Goal: Task Accomplishment & Management: Manage account settings

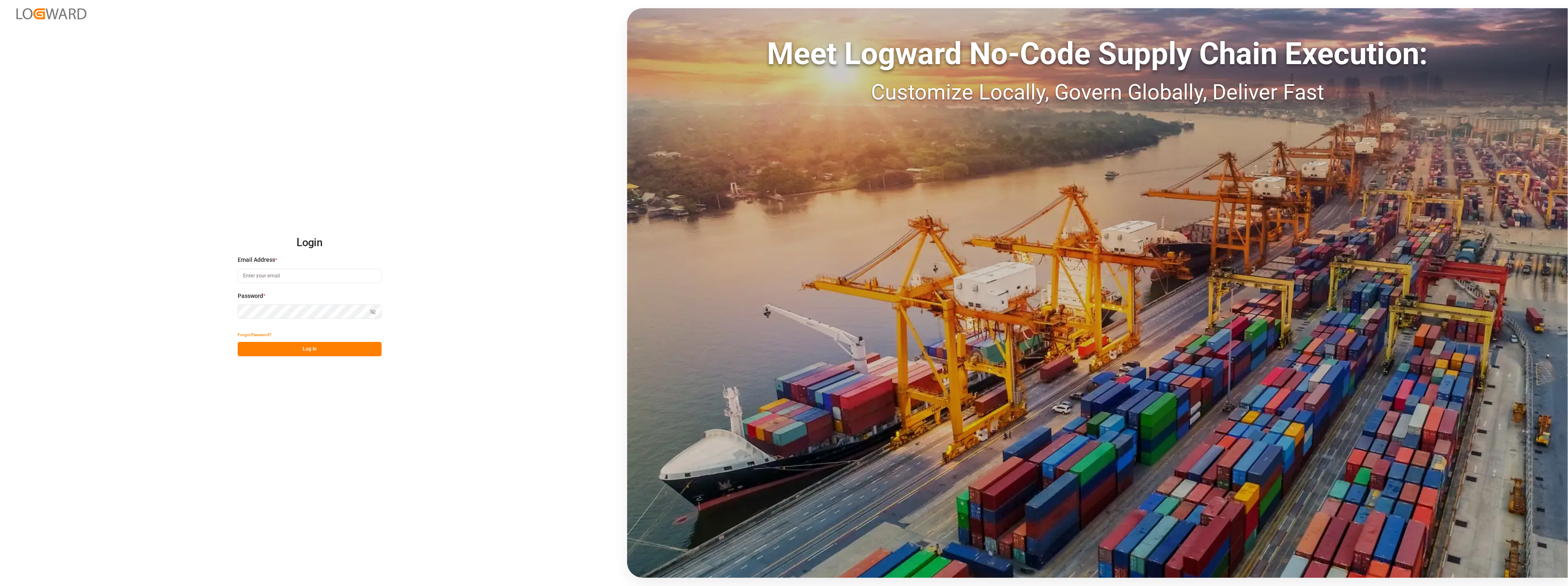
type input "[PERSON_NAME][EMAIL_ADDRESS][PERSON_NAME][DOMAIN_NAME]"
click at [326, 353] on button "Log In" at bounding box center [309, 349] width 144 height 15
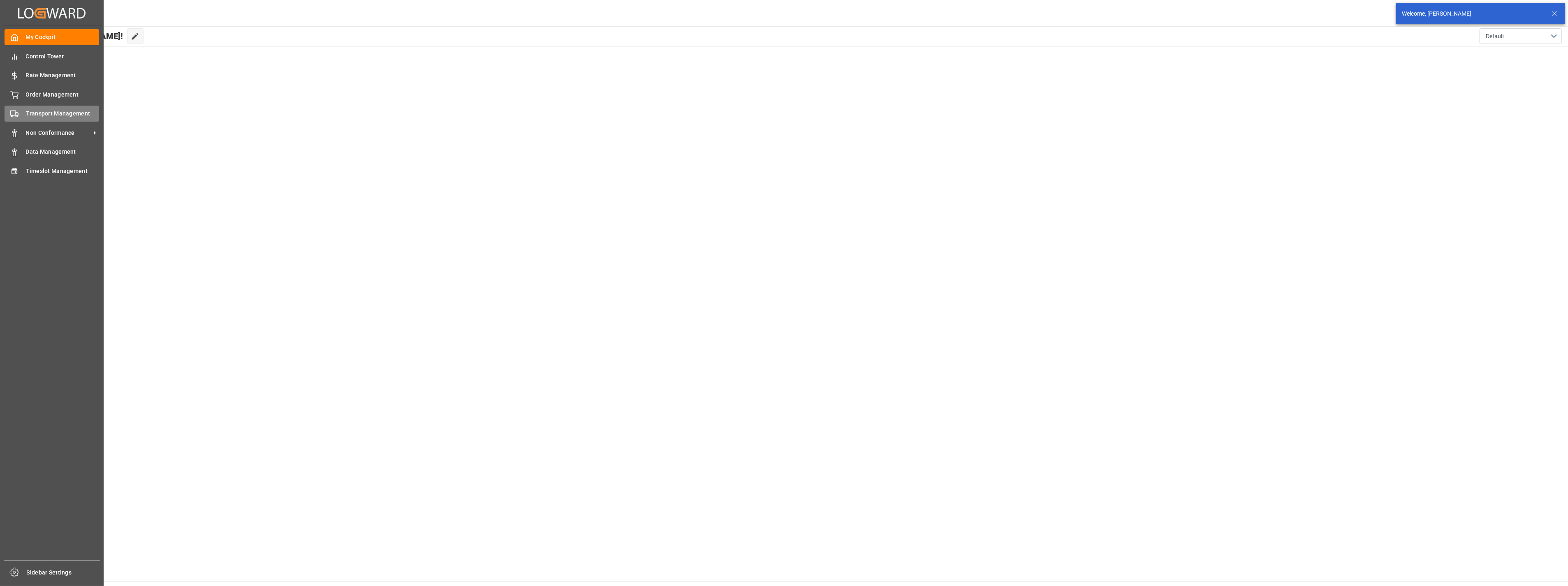
click at [18, 110] on div at bounding box center [11, 114] width 14 height 9
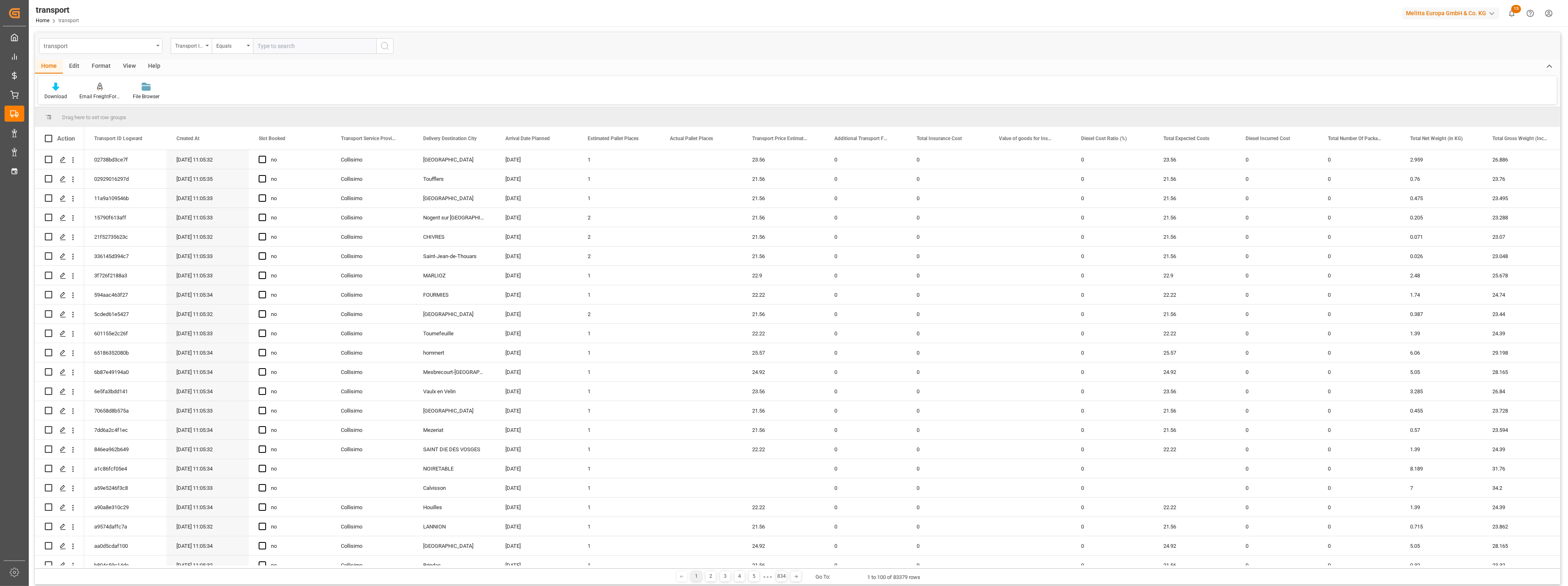
click at [145, 49] on div "transport" at bounding box center [99, 45] width 110 height 10
click at [82, 103] on div "delivery" at bounding box center [100, 101] width 122 height 17
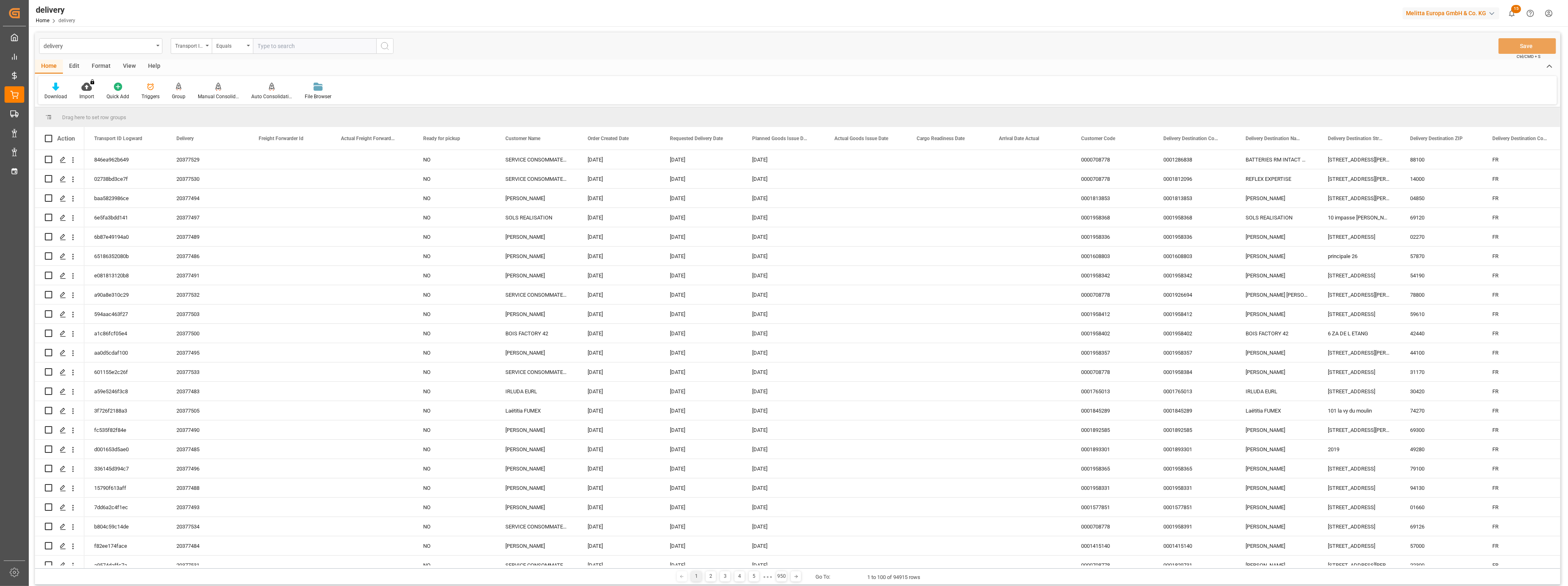
click at [128, 67] on div "View" at bounding box center [129, 66] width 25 height 14
drag, startPoint x: 128, startPoint y: 67, endPoint x: 58, endPoint y: 93, distance: 74.7
click at [58, 93] on div "Default" at bounding box center [52, 97] width 16 height 7
click at [67, 136] on div "FS_Chezy_Deliveries_Invoice_Template" at bounding box center [85, 133] width 72 height 9
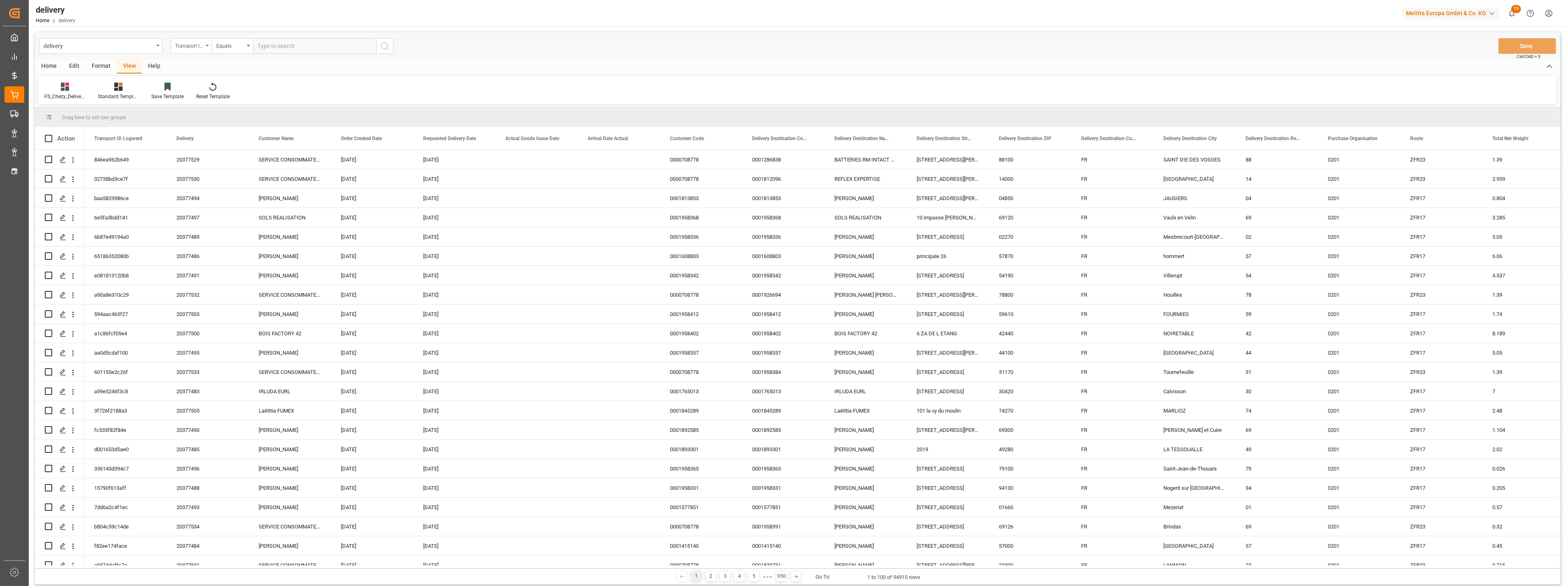
click at [190, 46] on div "Transport ID Logward" at bounding box center [189, 45] width 28 height 10
type input "z"
type input "ts"
drag, startPoint x: 234, startPoint y: 109, endPoint x: 233, endPoint y: 101, distance: 8.1
click at [234, 107] on div "Transport Service Provider" at bounding box center [232, 110] width 122 height 17
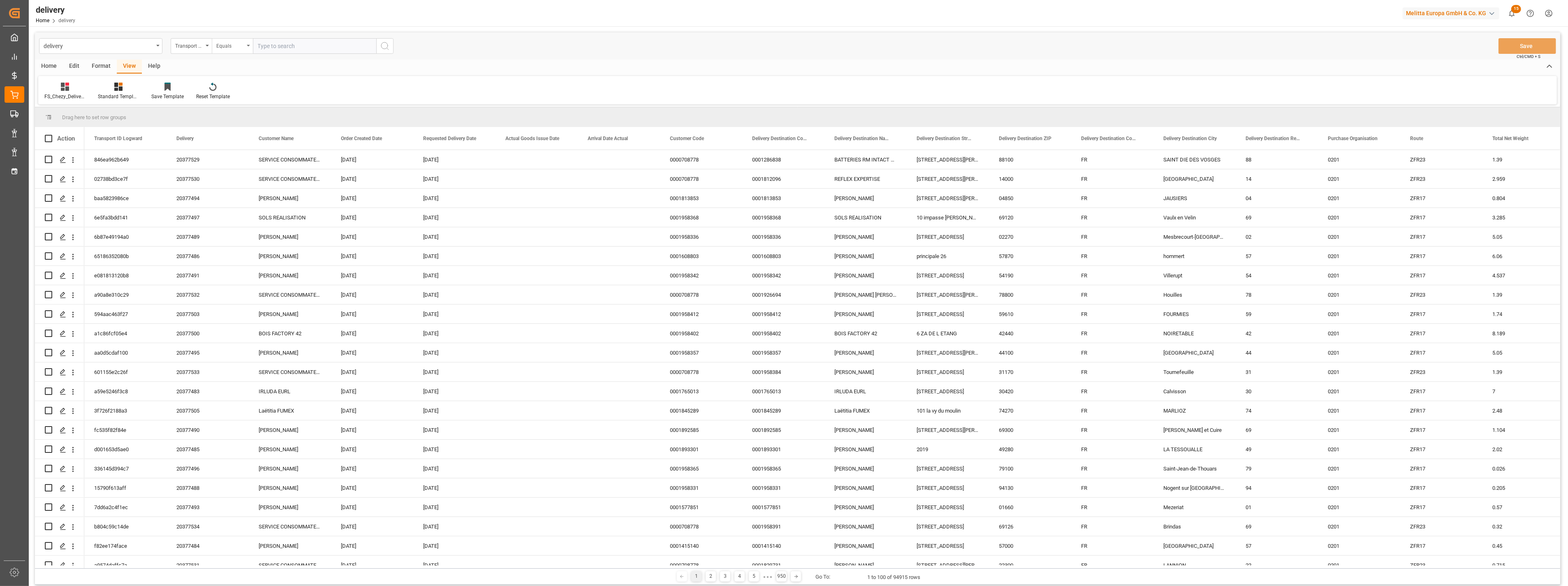
click at [234, 47] on div "Equals" at bounding box center [230, 45] width 28 height 10
drag, startPoint x: 243, startPoint y: 133, endPoint x: 243, endPoint y: 107, distance: 26.0
click at [243, 127] on div "Starts with" at bounding box center [273, 136] width 122 height 17
click at [268, 46] on input "text" at bounding box center [314, 46] width 124 height 16
type input "Dachser Cof"
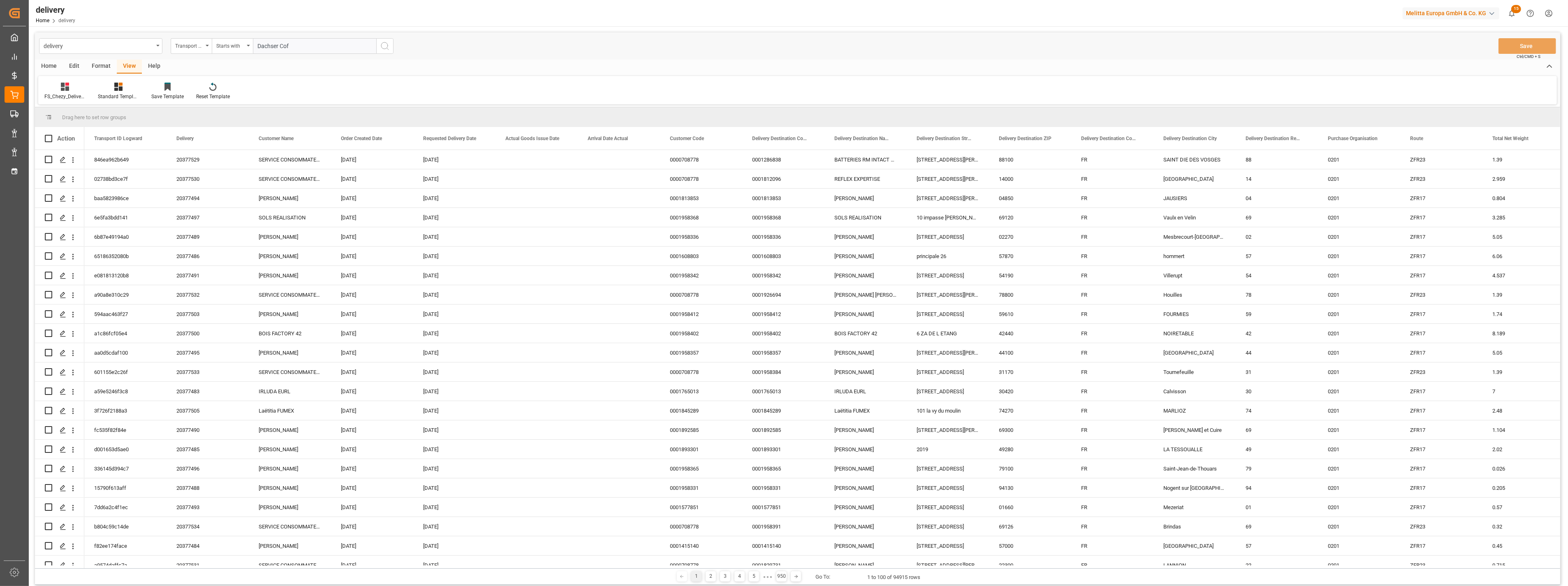
click at [381, 46] on icon "search button" at bounding box center [385, 46] width 10 height 10
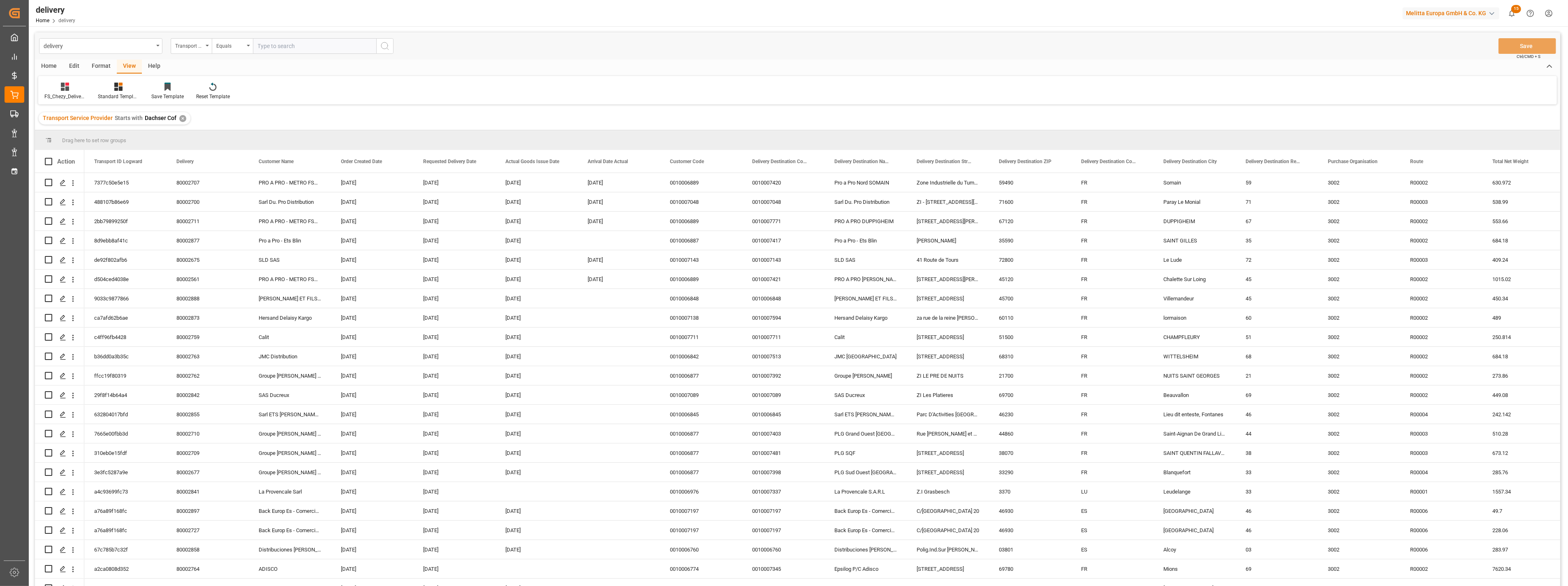
click at [200, 47] on div "Transport Service Provider" at bounding box center [189, 45] width 28 height 10
type input "req"
click at [209, 79] on div "Requested Delivery Date" at bounding box center [232, 84] width 122 height 17
click at [229, 49] on div "Equals" at bounding box center [230, 45] width 28 height 10
click at [240, 151] on div "In range" at bounding box center [273, 153] width 122 height 17
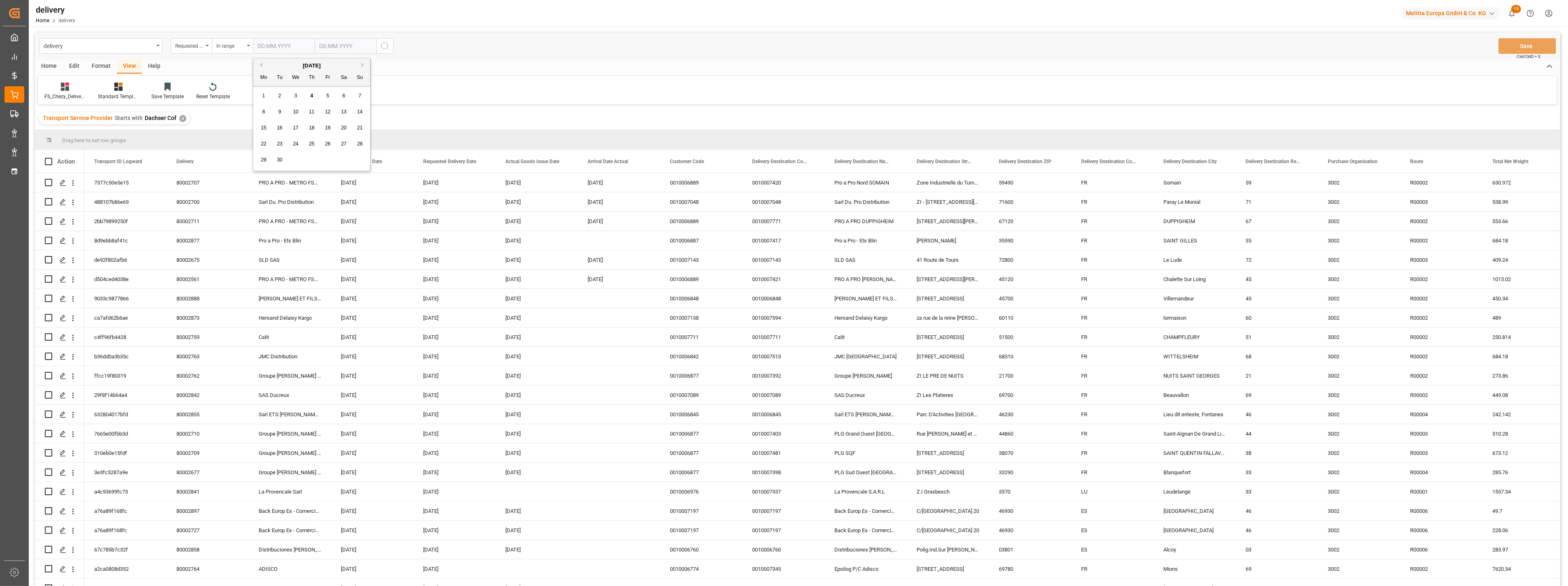
click at [287, 47] on input "text" at bounding box center [283, 46] width 61 height 16
click at [262, 66] on div "[DATE]" at bounding box center [312, 66] width 117 height 9
click at [259, 63] on button "Previous Month" at bounding box center [260, 65] width 5 height 5
click at [281, 160] on span "29" at bounding box center [279, 159] width 5 height 5
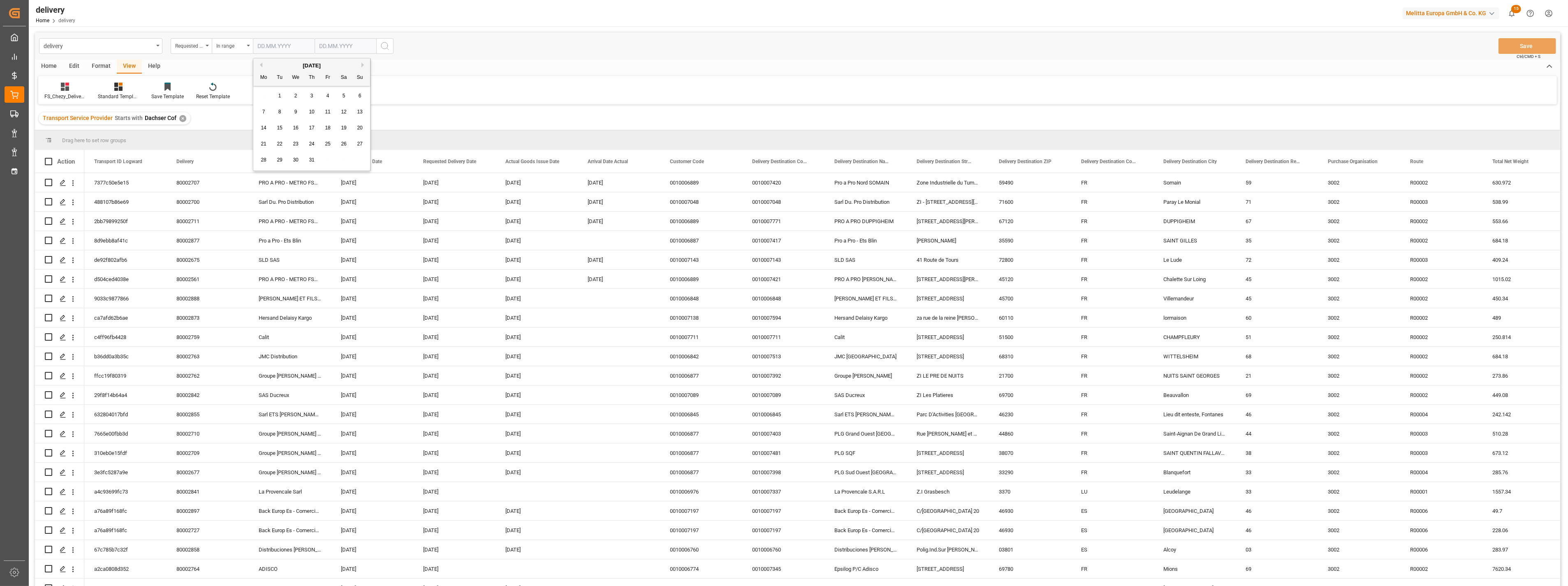
type input "[DATE]"
drag, startPoint x: 353, startPoint y: 44, endPoint x: 367, endPoint y: 47, distance: 14.3
click at [353, 44] on input "text" at bounding box center [345, 46] width 61 height 16
click at [359, 112] on span "10" at bounding box center [357, 111] width 5 height 5
type input "[DATE]"
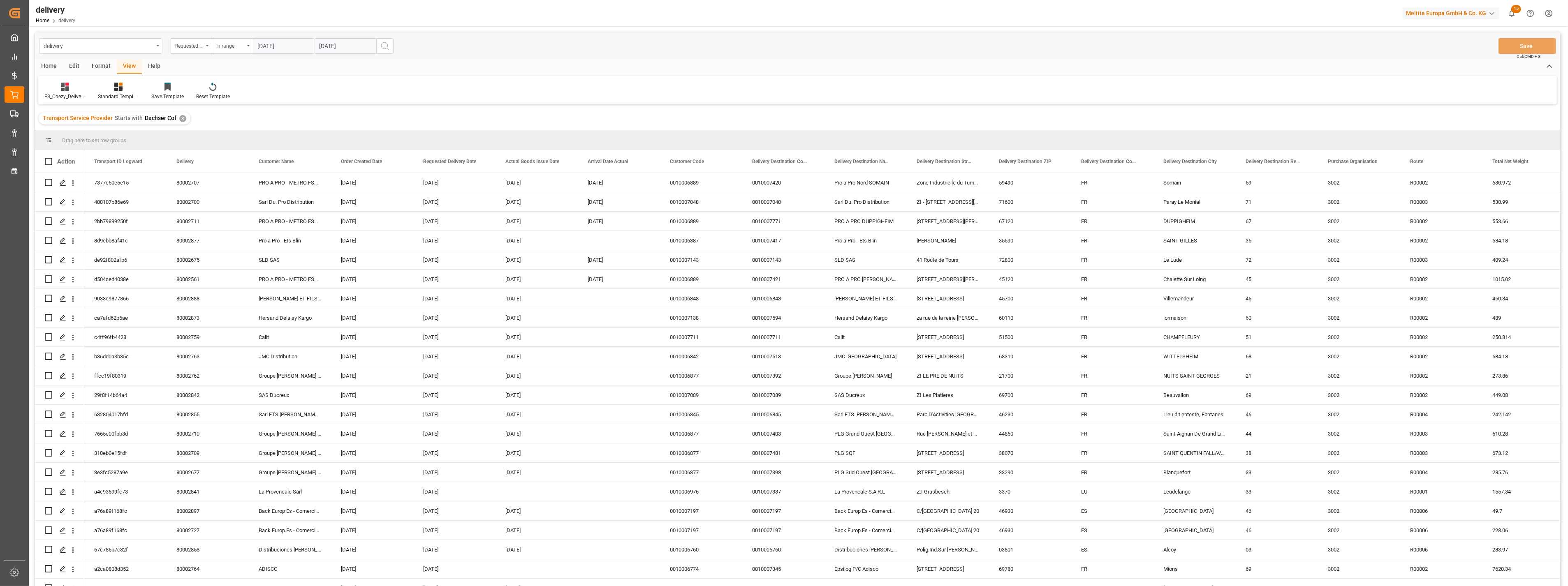
click at [387, 49] on icon "search button" at bounding box center [385, 46] width 10 height 10
click at [51, 65] on div "Home" at bounding box center [49, 66] width 28 height 14
click at [58, 86] on icon at bounding box center [55, 87] width 7 height 9
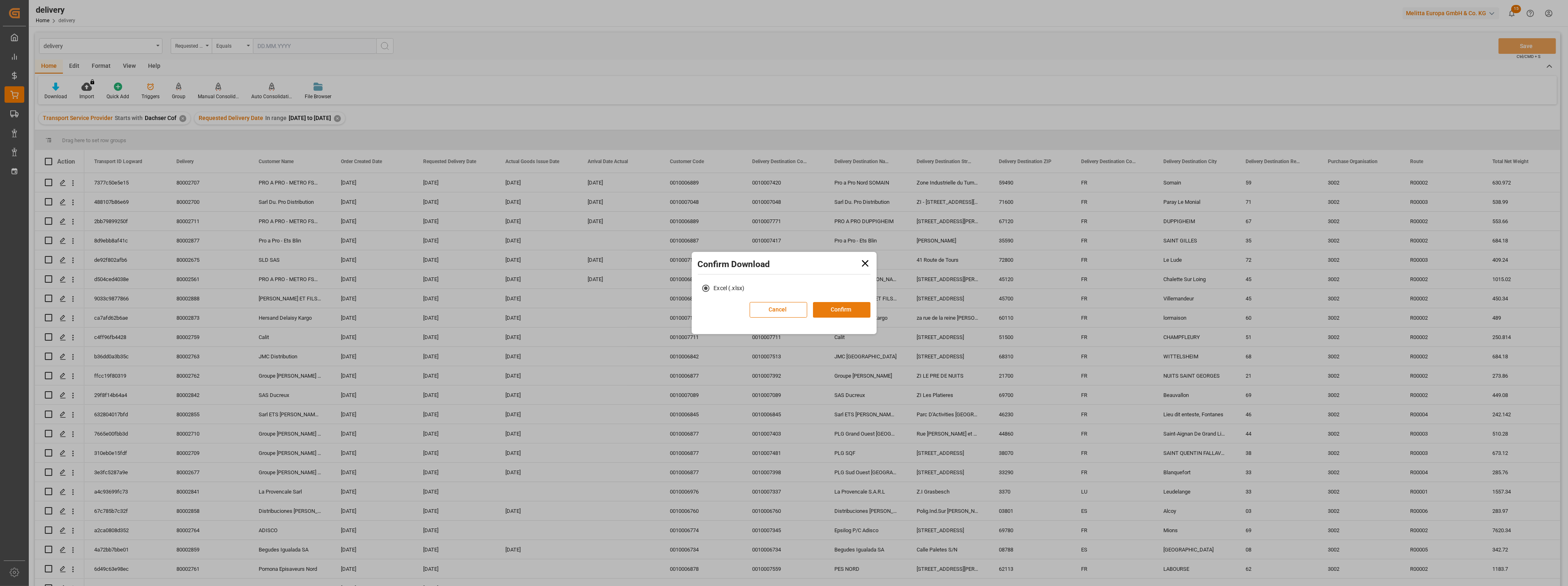
click at [827, 315] on button "Confirm" at bounding box center [842, 310] width 58 height 16
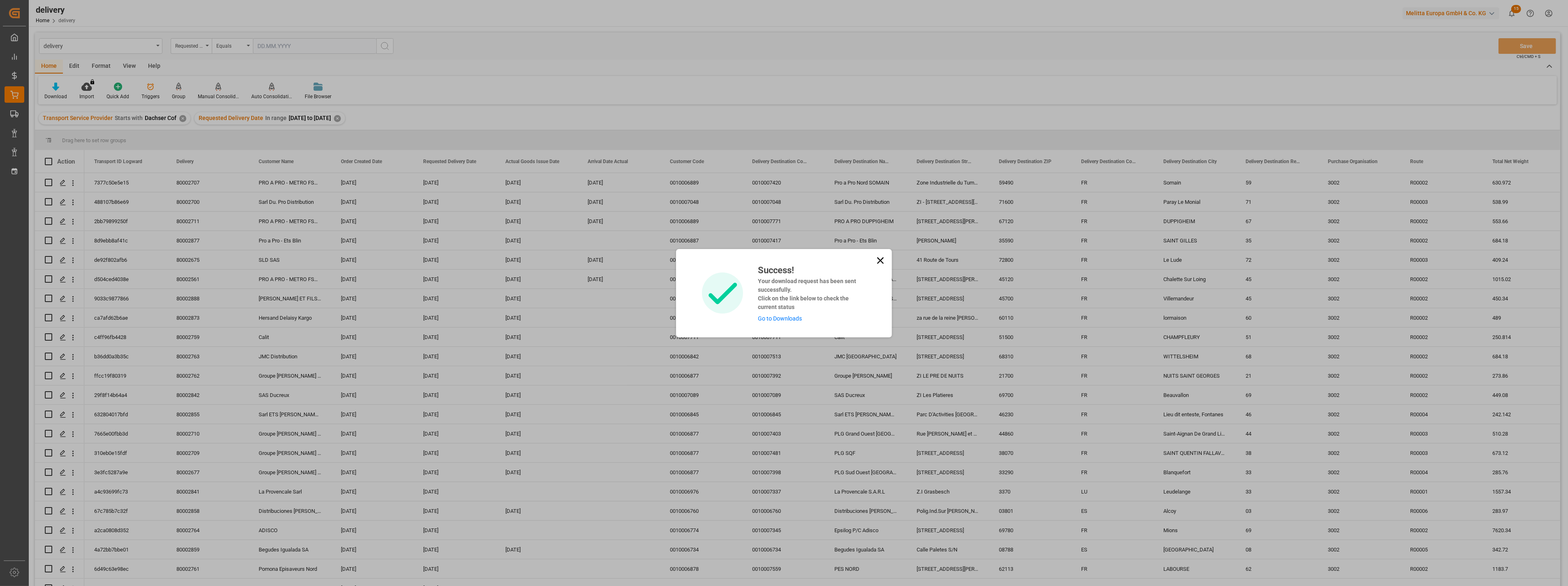
click at [793, 321] on link "Go to Downloads" at bounding box center [780, 318] width 44 height 7
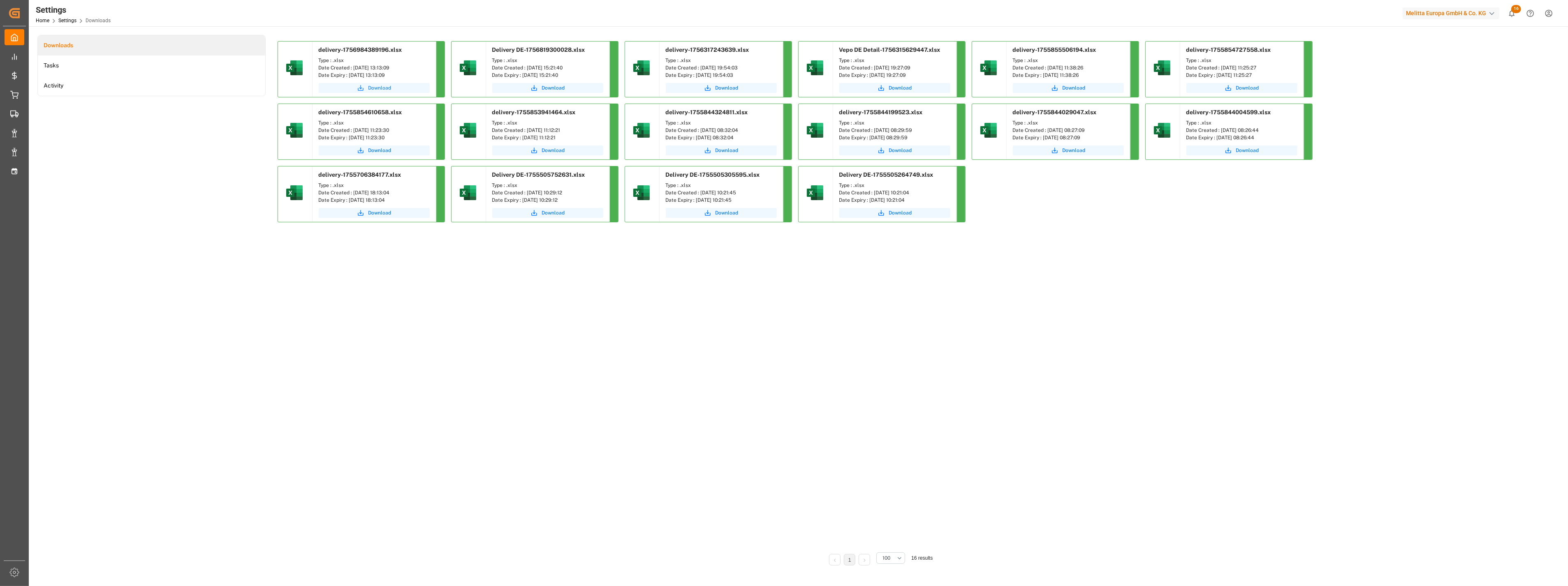
click at [379, 83] on button "Download" at bounding box center [374, 88] width 111 height 10
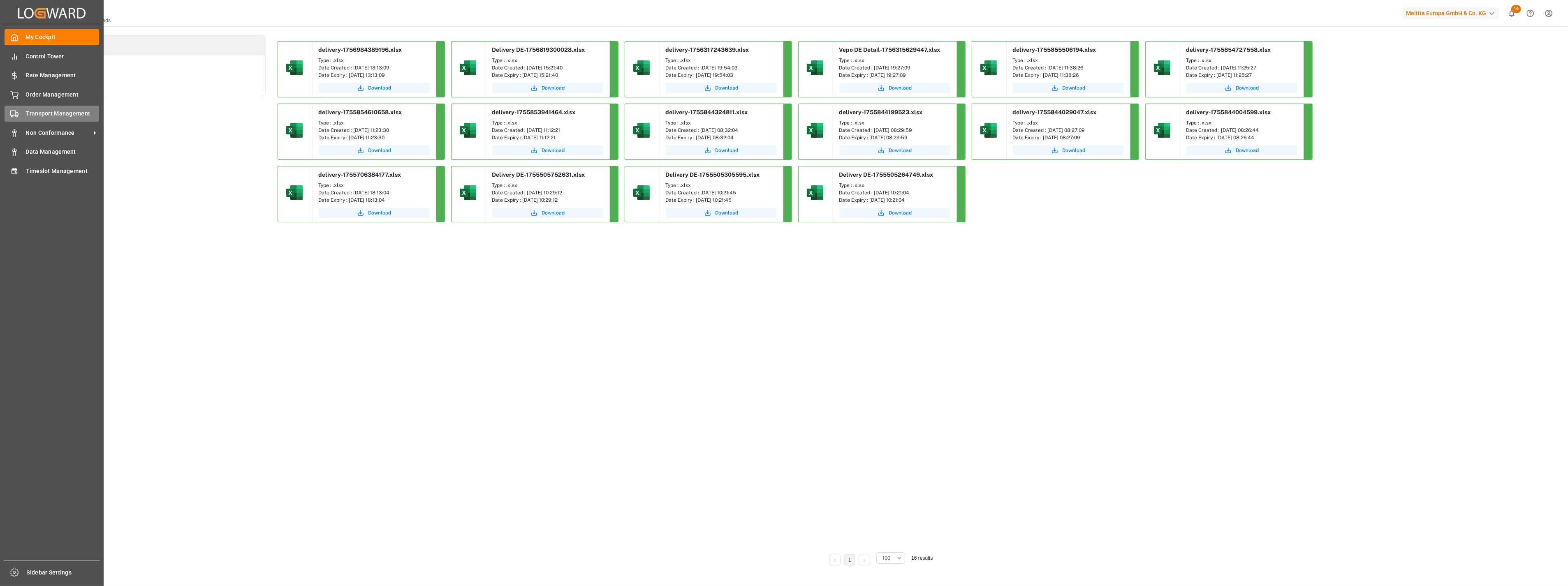
click at [25, 109] on div "Transport Management Transport Management" at bounding box center [51, 114] width 94 height 16
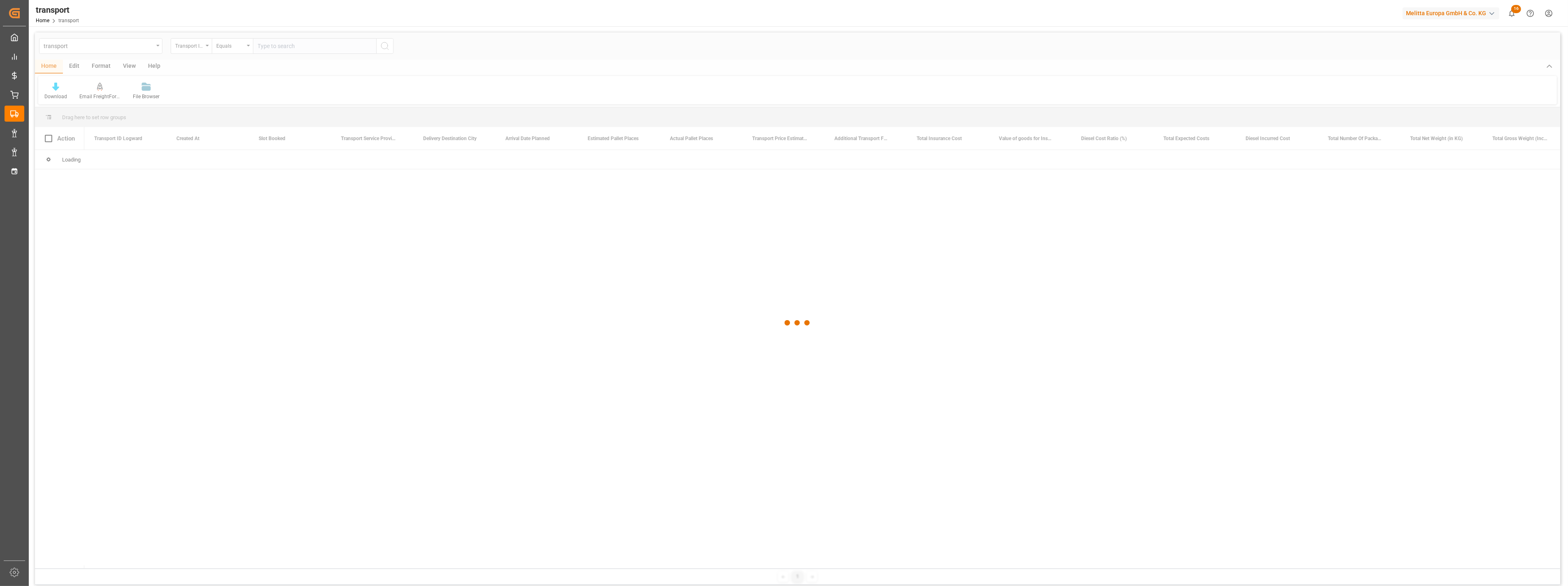
click at [130, 46] on div at bounding box center [797, 323] width 1525 height 581
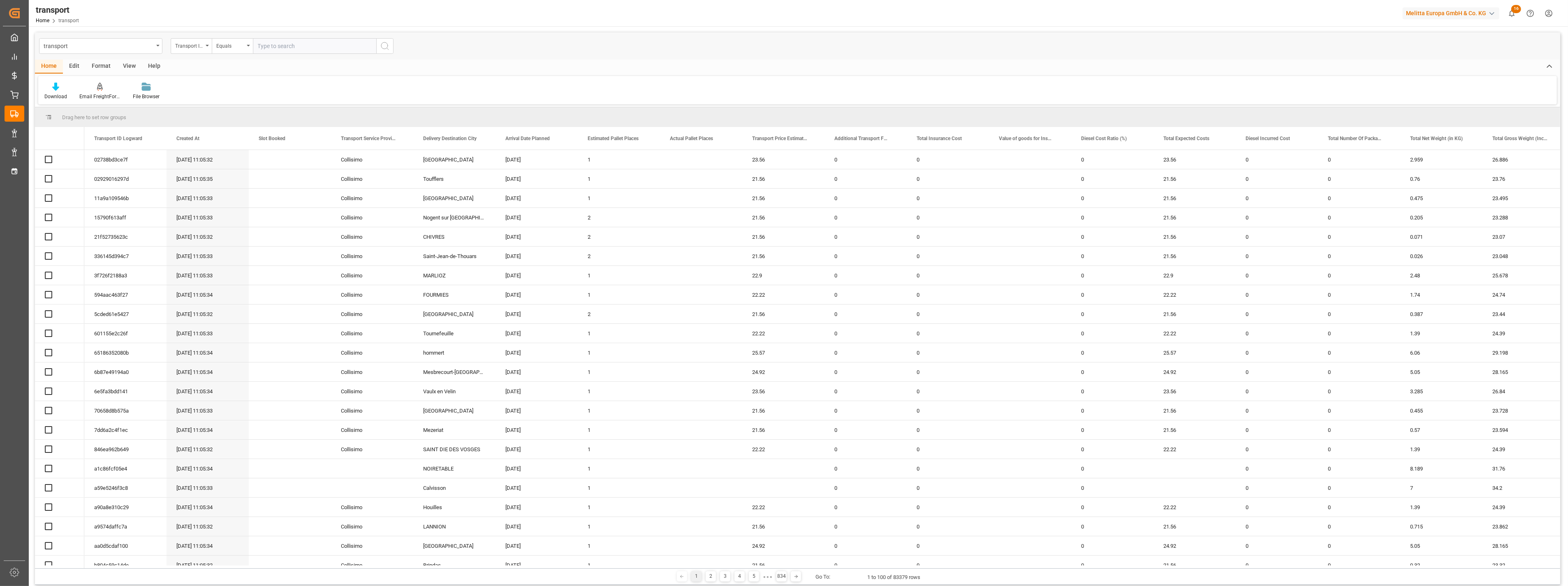
click at [135, 47] on div "transport" at bounding box center [99, 45] width 110 height 10
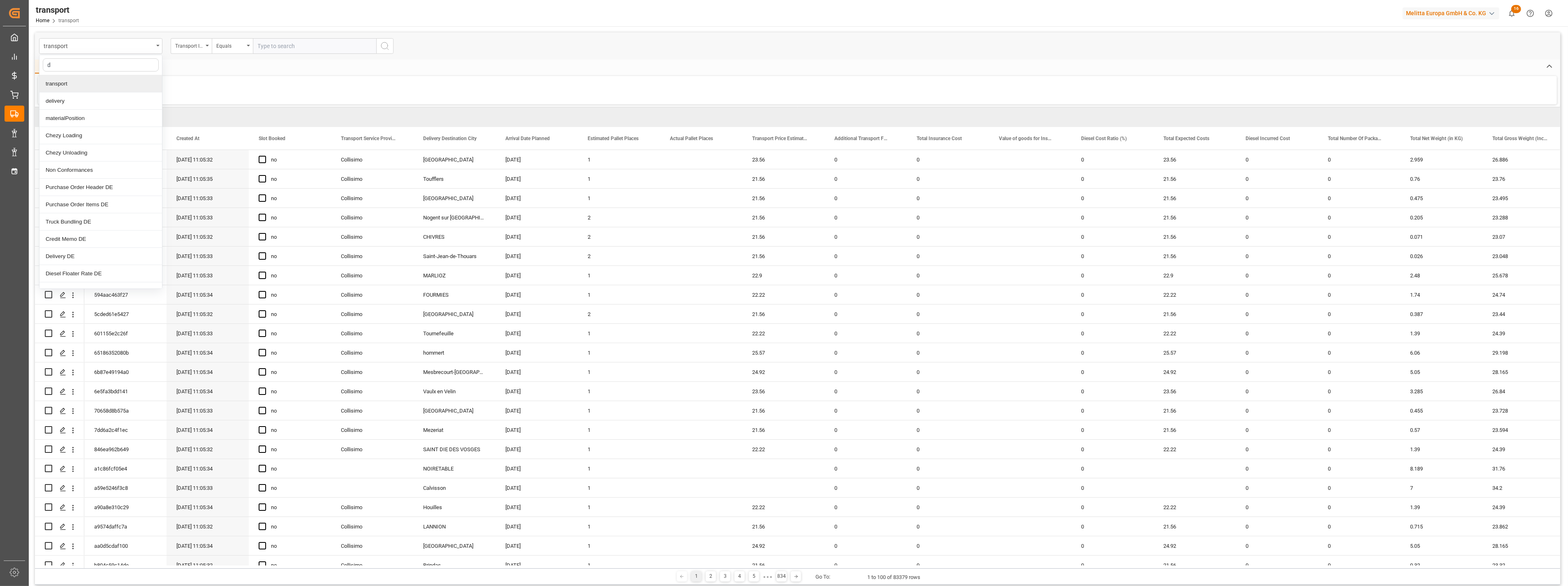
type input "de"
click at [96, 82] on div "delivery" at bounding box center [100, 84] width 122 height 17
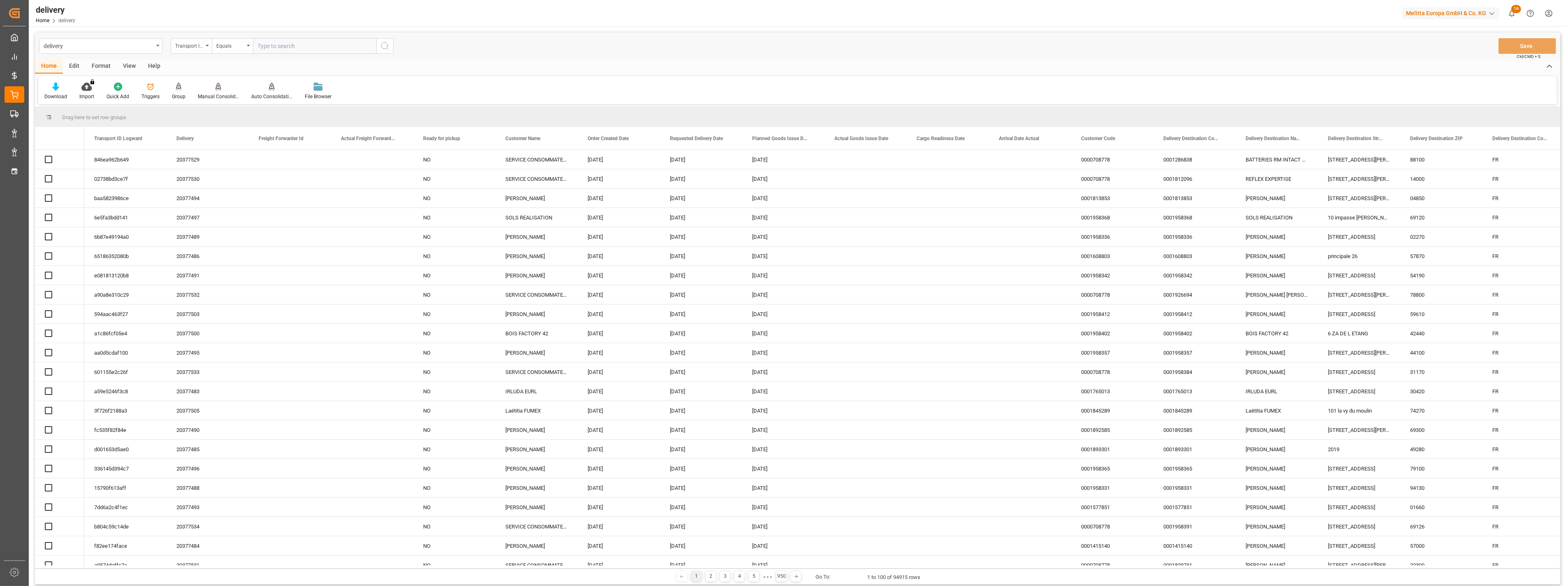
click at [191, 49] on div "Transport ID Logward" at bounding box center [189, 45] width 28 height 10
type input "de"
drag, startPoint x: 200, startPoint y: 82, endPoint x: 235, endPoint y: 68, distance: 37.7
click at [201, 83] on div "Delivery" at bounding box center [232, 84] width 122 height 17
click at [290, 46] on input "text" at bounding box center [314, 46] width 124 height 16
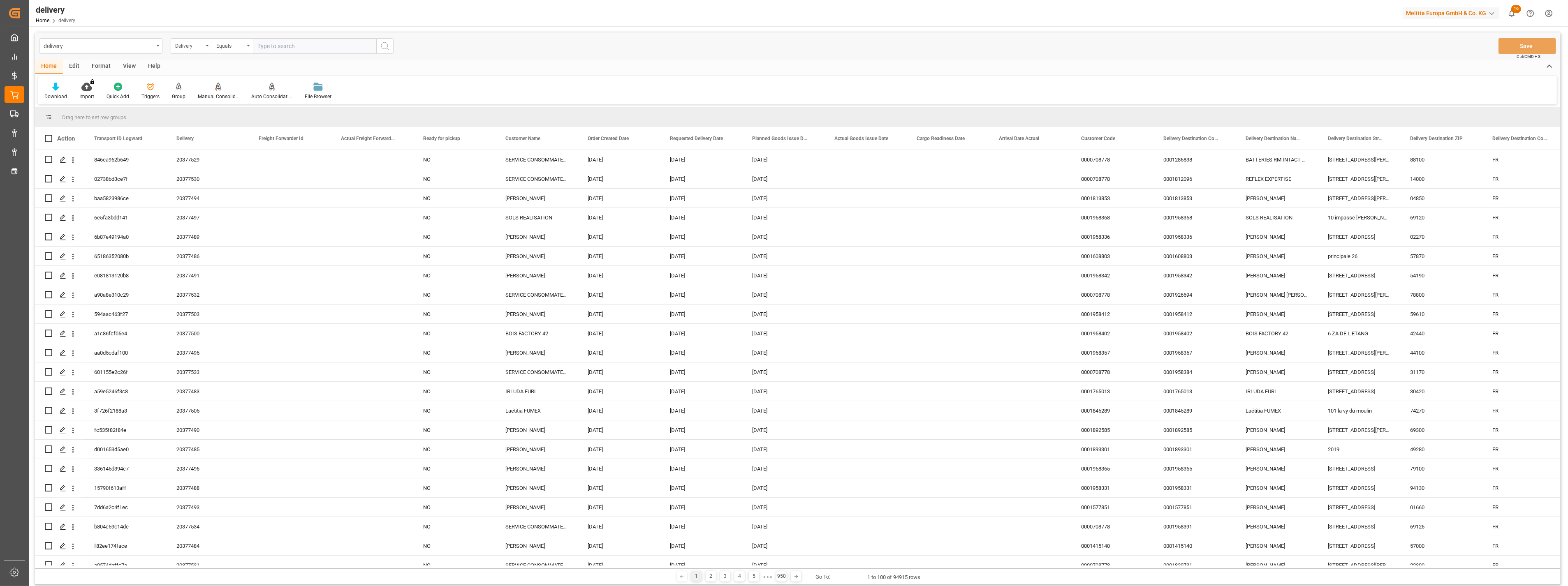
paste input "80002465"
type input "80002465"
drag, startPoint x: 377, startPoint y: 46, endPoint x: 388, endPoint y: 47, distance: 11.0
click at [379, 46] on button "search button" at bounding box center [385, 46] width 17 height 16
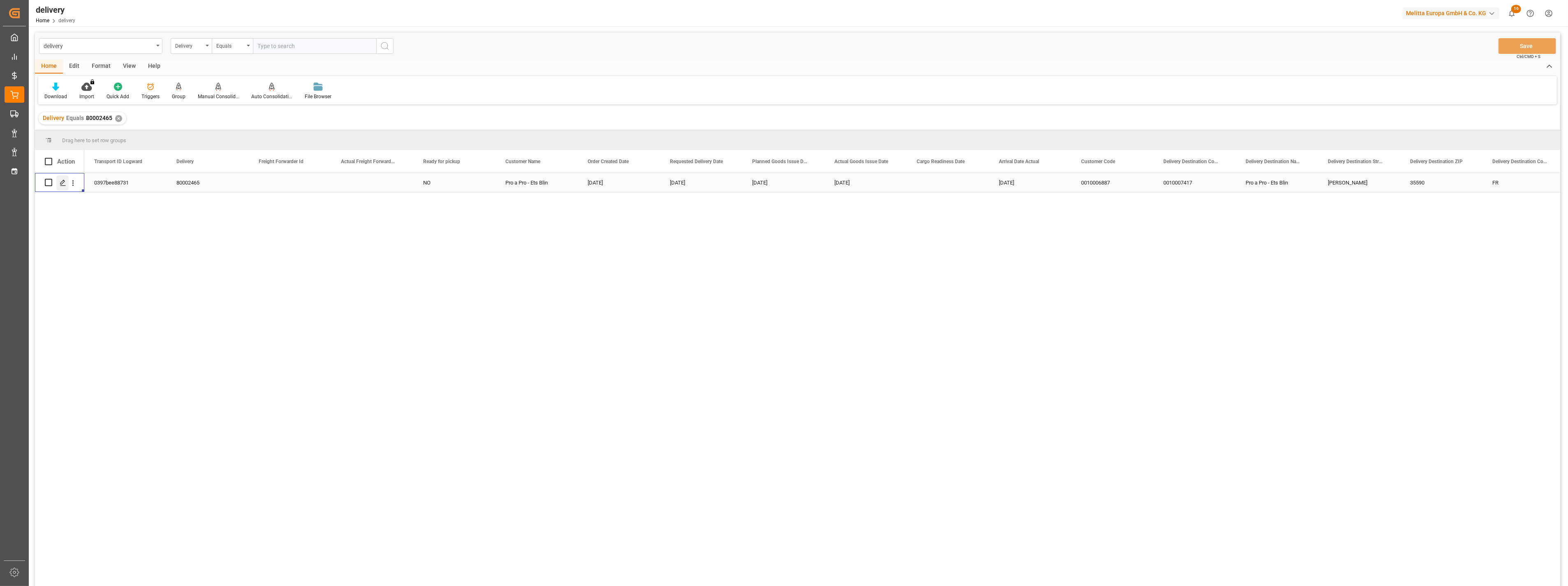
click at [61, 183] on icon "Press SPACE to select this row." at bounding box center [63, 183] width 7 height 7
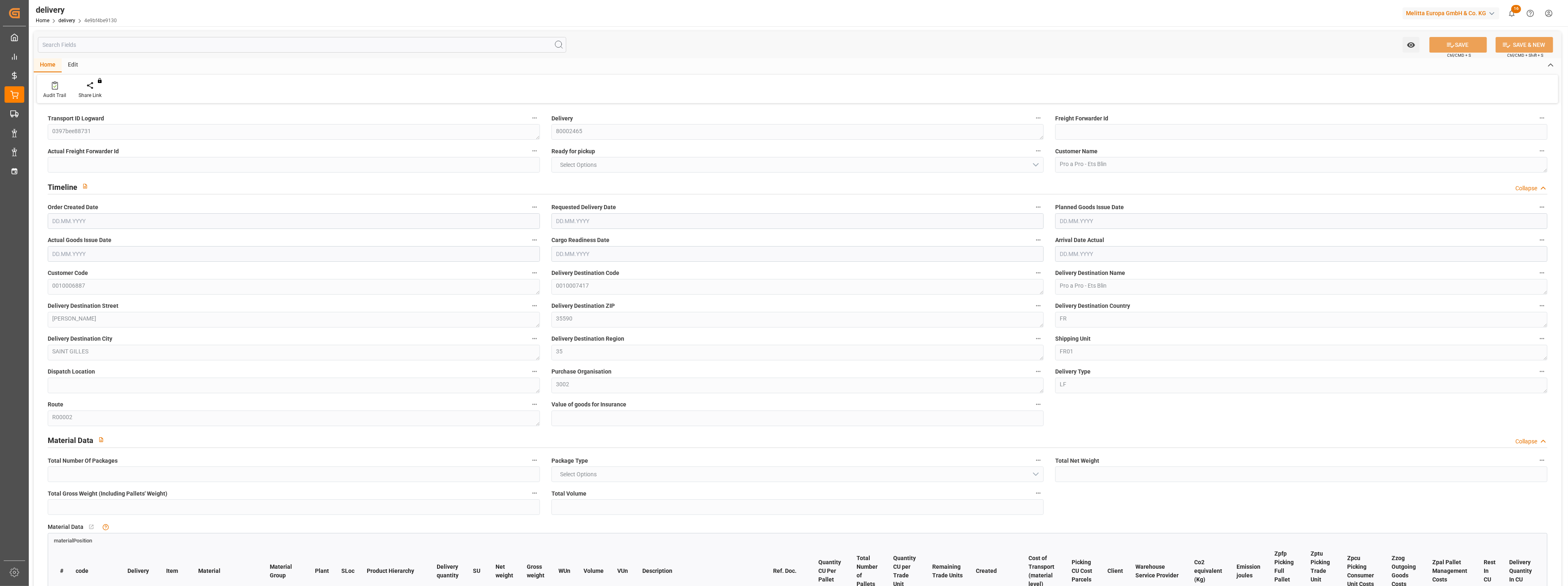
type input "4"
type input "950.98"
type input "1256.496"
type input "3600.378"
type input "18"
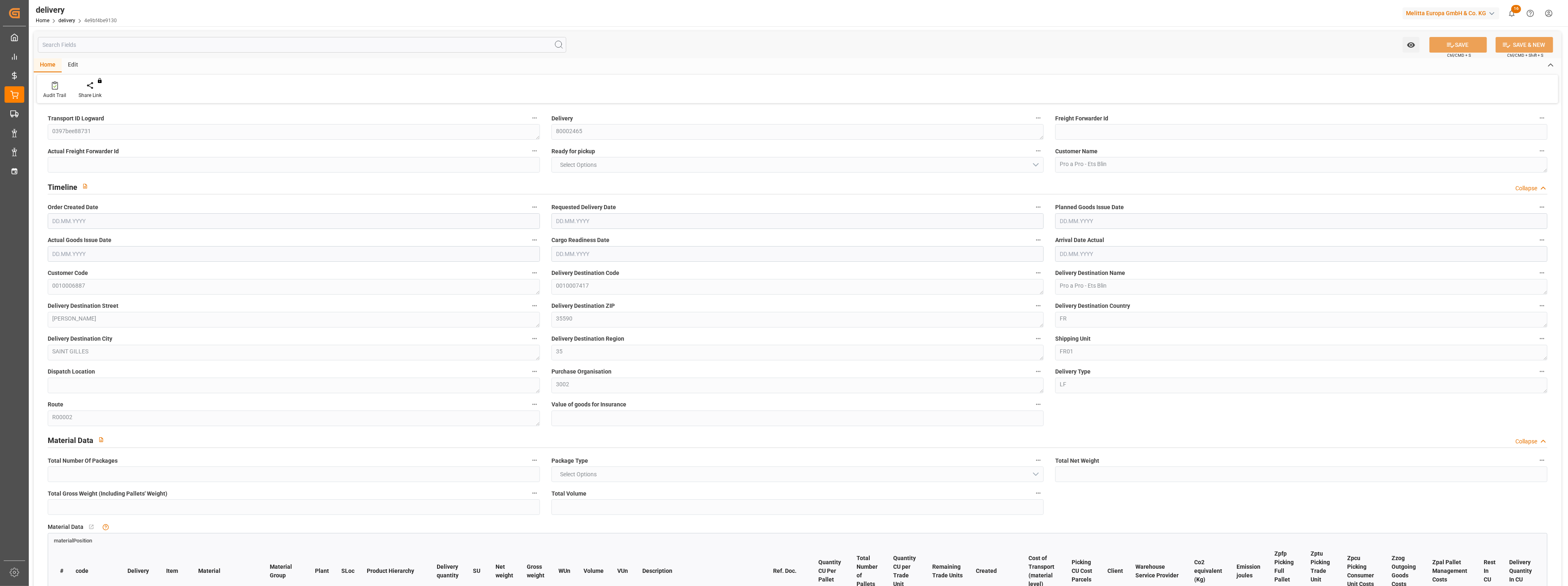
type input "5"
type input "4"
type input "5"
type input "4"
type input "0"
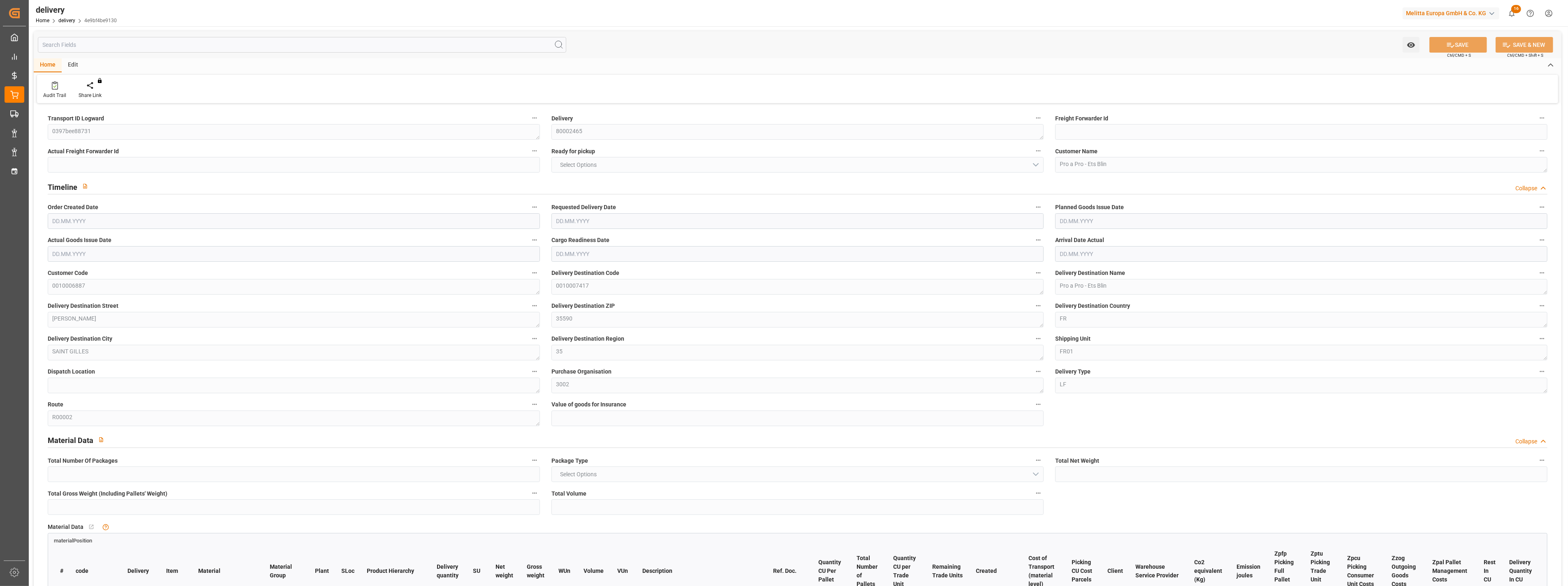
type input "0"
type input "-8.1122"
type input "306.12"
type input "298.0078"
type input "9.8"
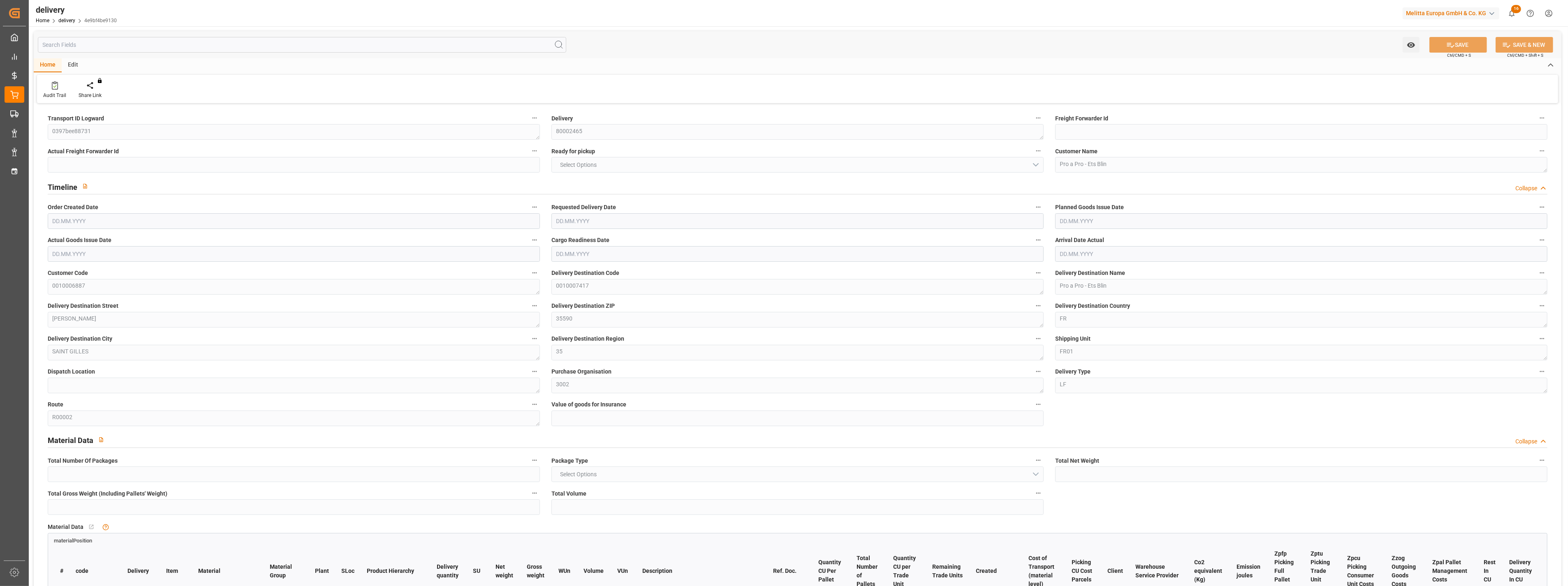
type input "6.48"
type input "1.5"
type input "1.3"
type input "0"
type input "7.5"
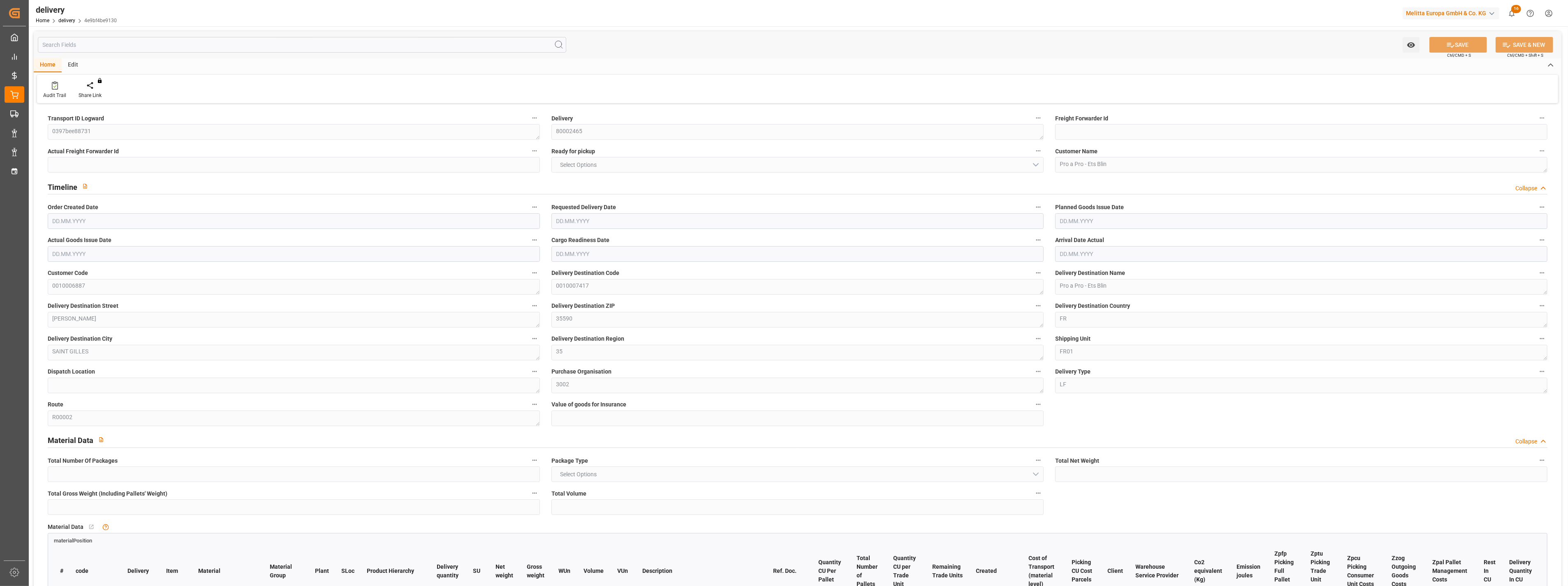
type input "1132.726"
type input "4"
type input "101"
type input "0"
type input "[DATE]"
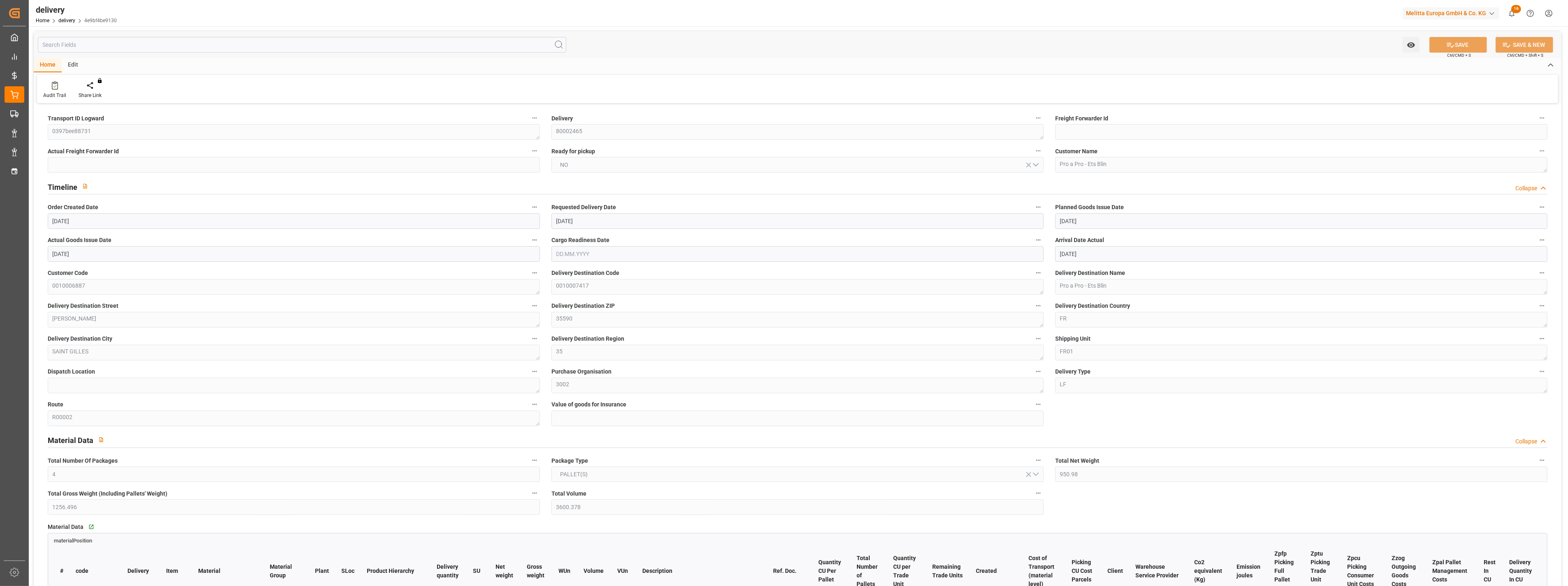
type input "[DATE]"
type input "[DATE] 01:00"
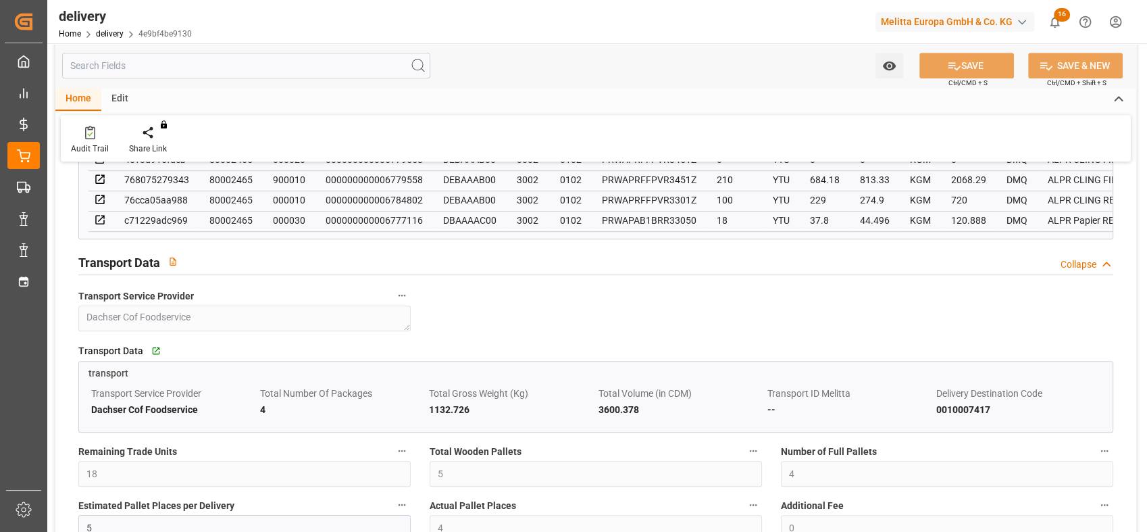
scroll to position [826, 0]
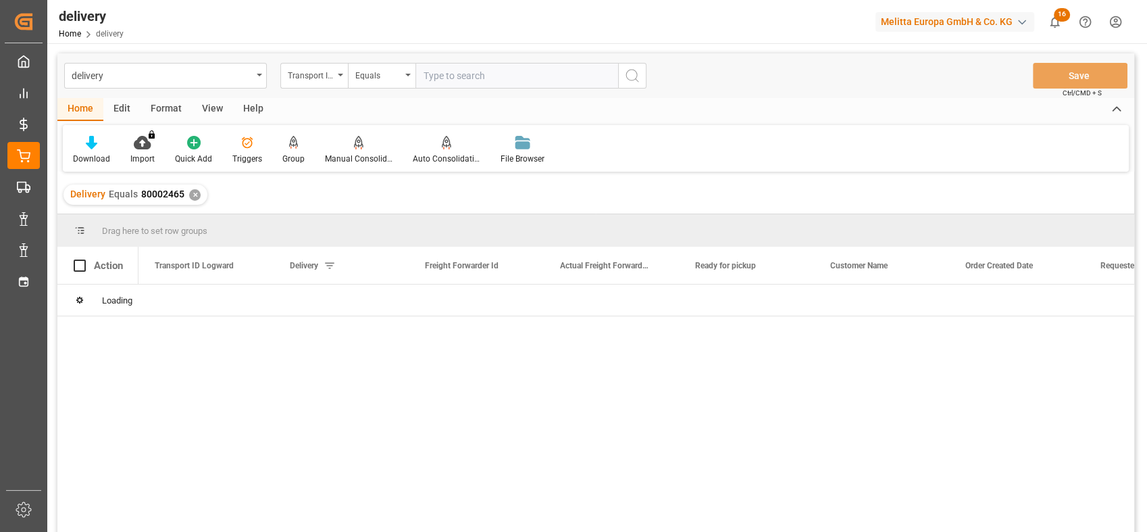
click at [310, 81] on div "Transport ID Logward" at bounding box center [314, 76] width 68 height 26
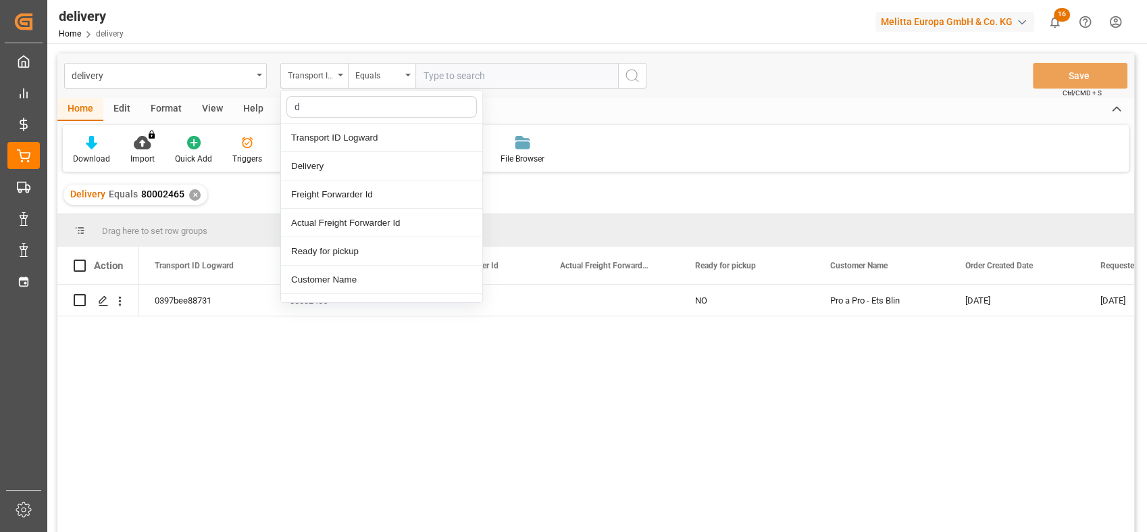
type input "de"
drag, startPoint x: 313, startPoint y: 132, endPoint x: 392, endPoint y: 113, distance: 80.6
click at [313, 131] on div "Delivery" at bounding box center [381, 138] width 201 height 28
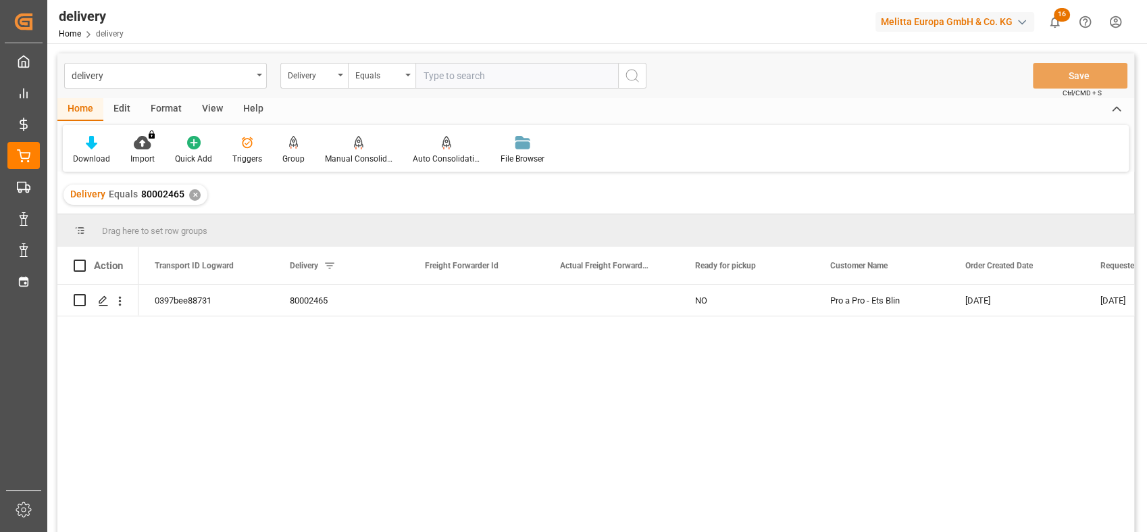
click at [499, 76] on input "text" at bounding box center [516, 76] width 203 height 26
paste input "80002198"
type input "80002198"
click at [638, 78] on icon "search button" at bounding box center [632, 76] width 16 height 16
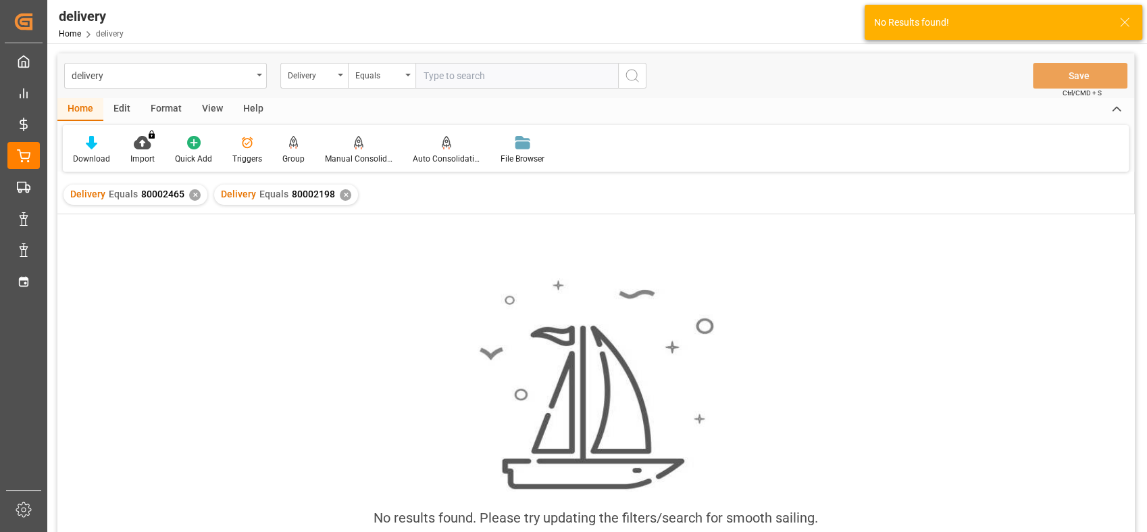
click at [189, 193] on div "✕" at bounding box center [194, 194] width 11 height 11
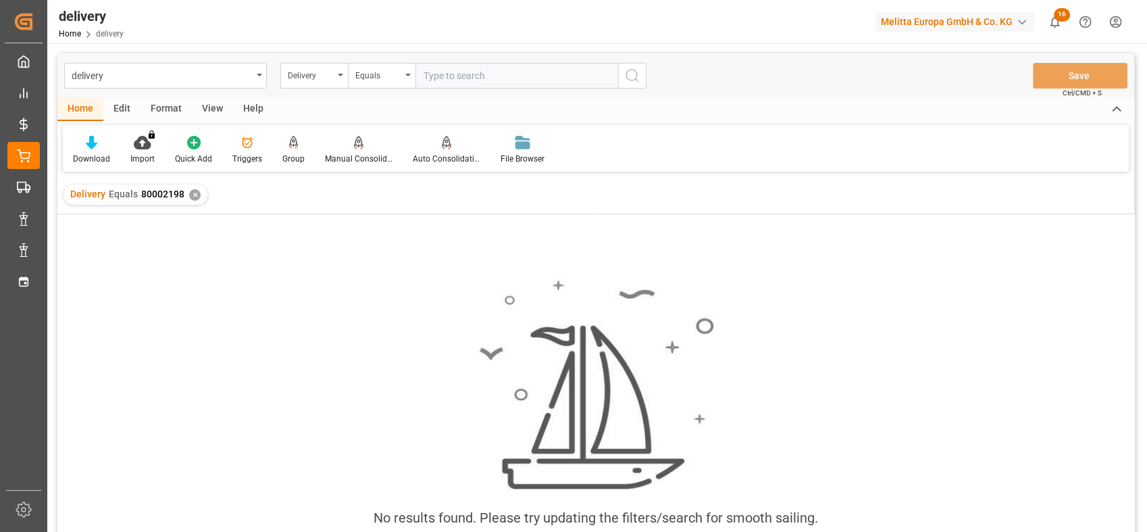
click at [433, 75] on input "text" at bounding box center [516, 76] width 203 height 26
paste input "80002198"
type input "80002198"
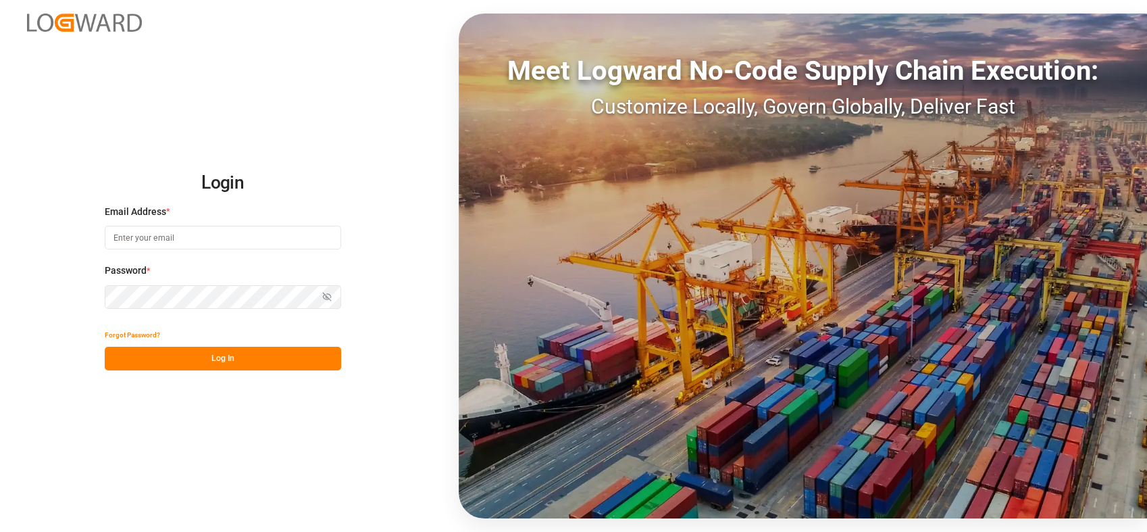
type input "[PERSON_NAME][EMAIL_ADDRESS][PERSON_NAME][DOMAIN_NAME]"
click at [253, 347] on button "Log In" at bounding box center [223, 359] width 236 height 24
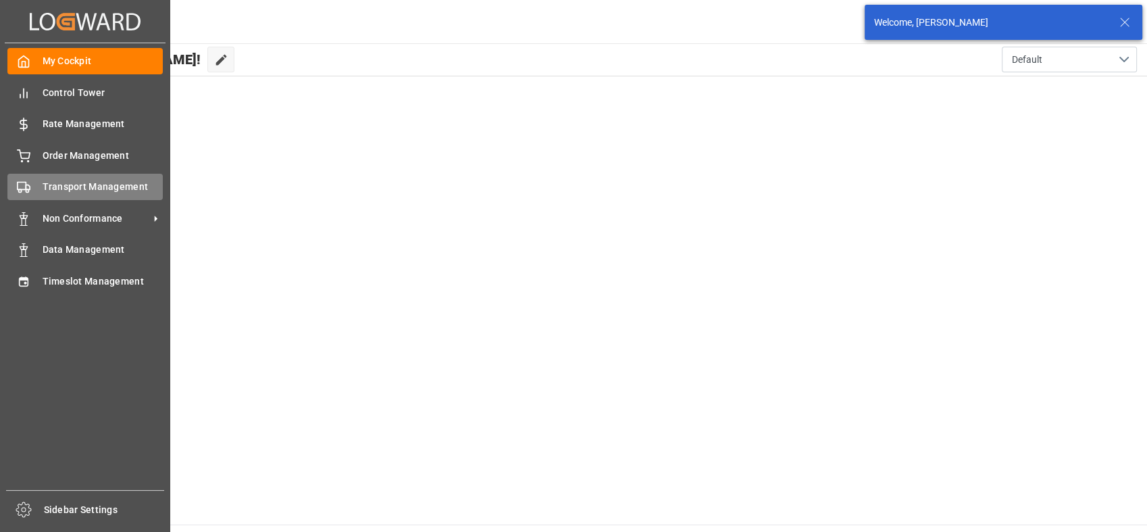
click at [32, 195] on div "Transport Management Transport Management" at bounding box center [84, 187] width 155 height 26
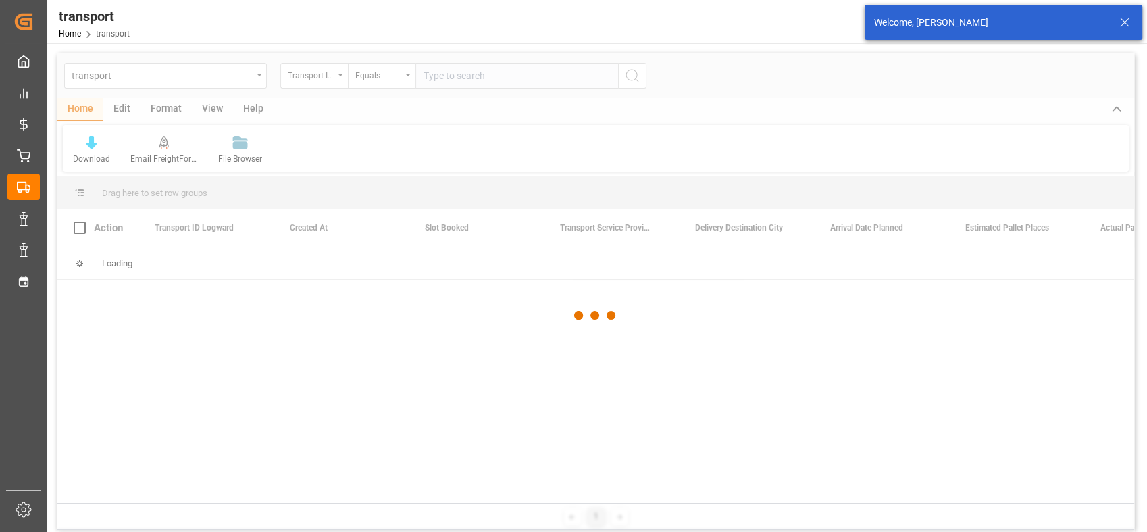
click at [193, 79] on div at bounding box center [595, 315] width 1077 height 524
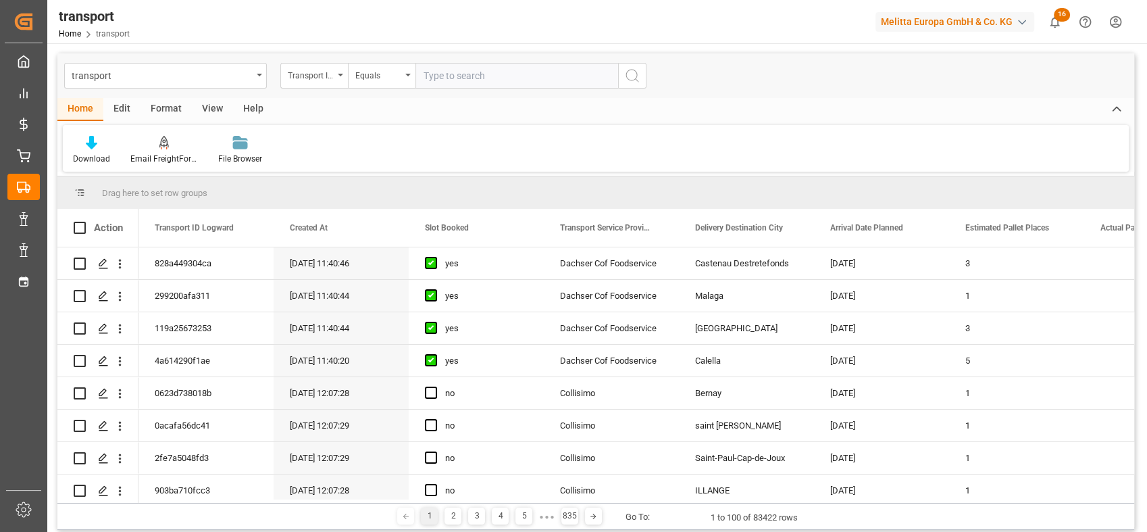
click at [193, 79] on div "transport" at bounding box center [162, 74] width 180 height 17
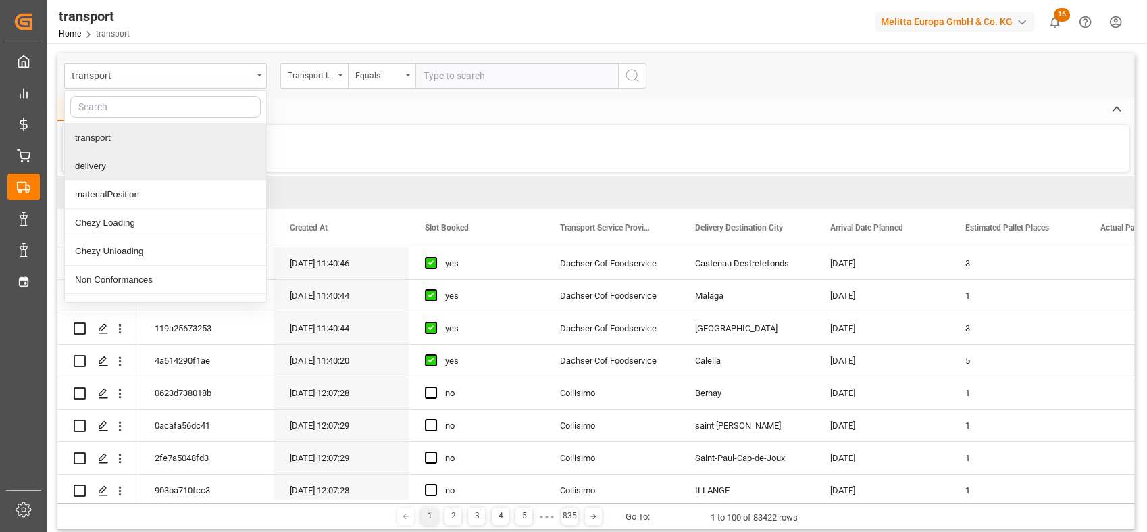
click at [126, 168] on div "delivery" at bounding box center [165, 166] width 201 height 28
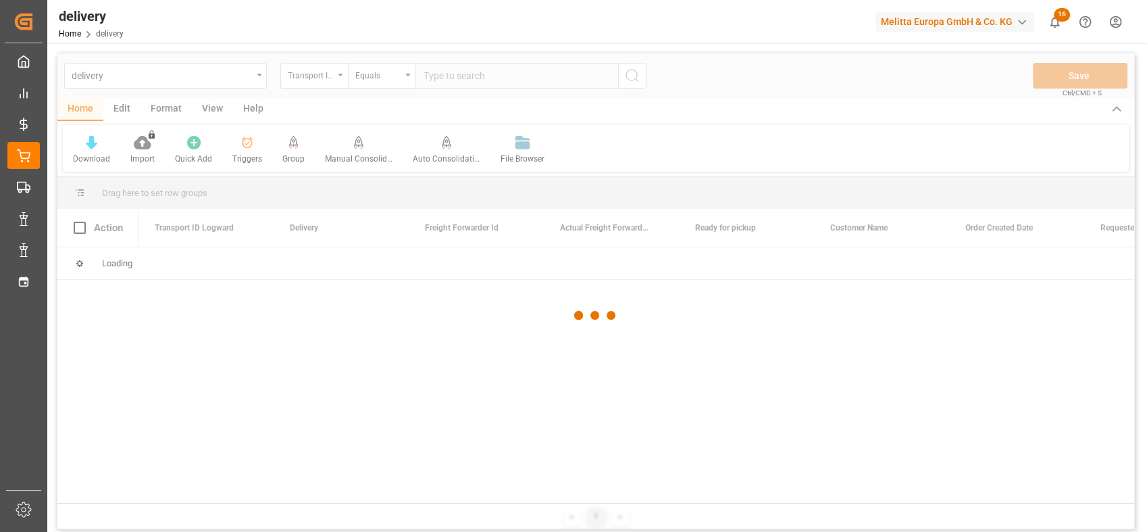
click at [326, 74] on div at bounding box center [595, 315] width 1077 height 524
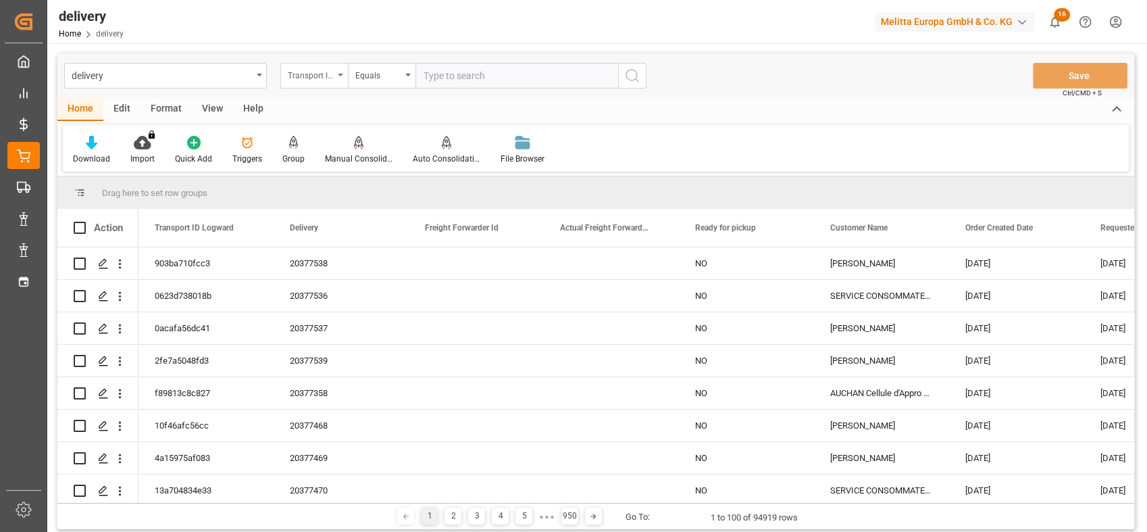
click at [319, 78] on div "Transport ID Logward" at bounding box center [311, 74] width 46 height 16
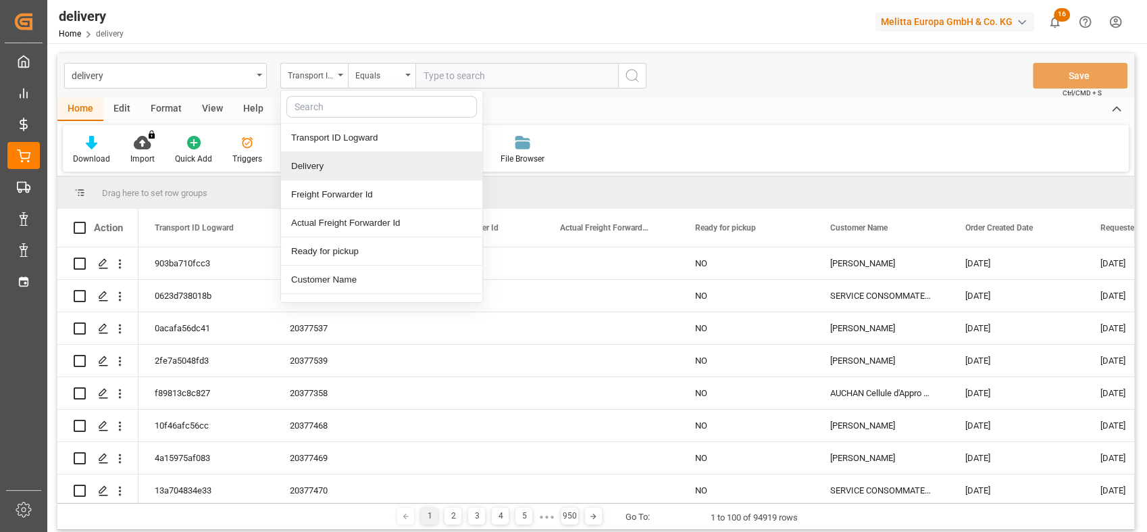
click at [326, 166] on div "Delivery" at bounding box center [381, 166] width 201 height 28
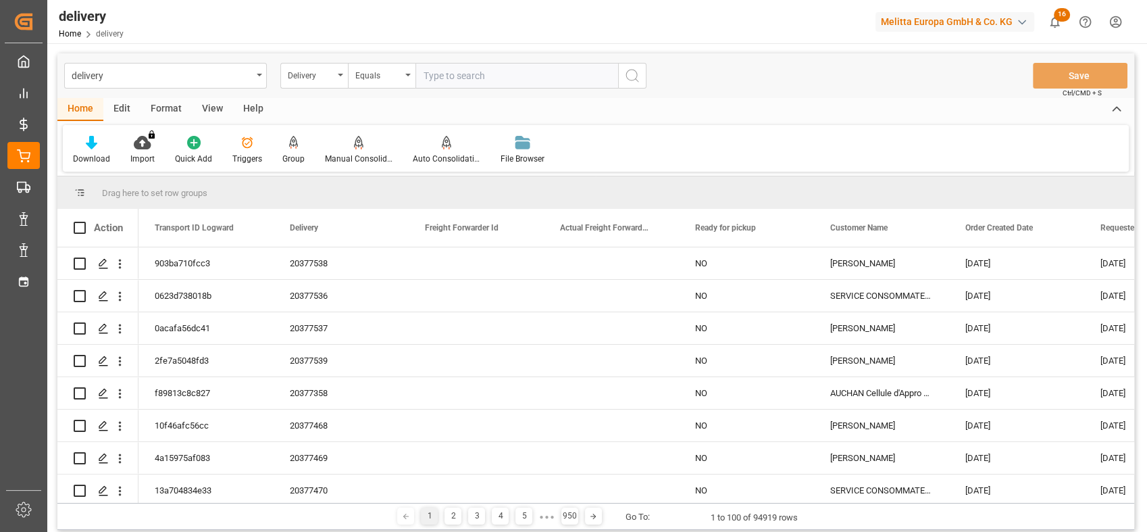
click at [464, 83] on input "text" at bounding box center [516, 76] width 203 height 26
paste input "80002181"
type input "80002181"
click at [638, 80] on icon "search button" at bounding box center [632, 76] width 16 height 16
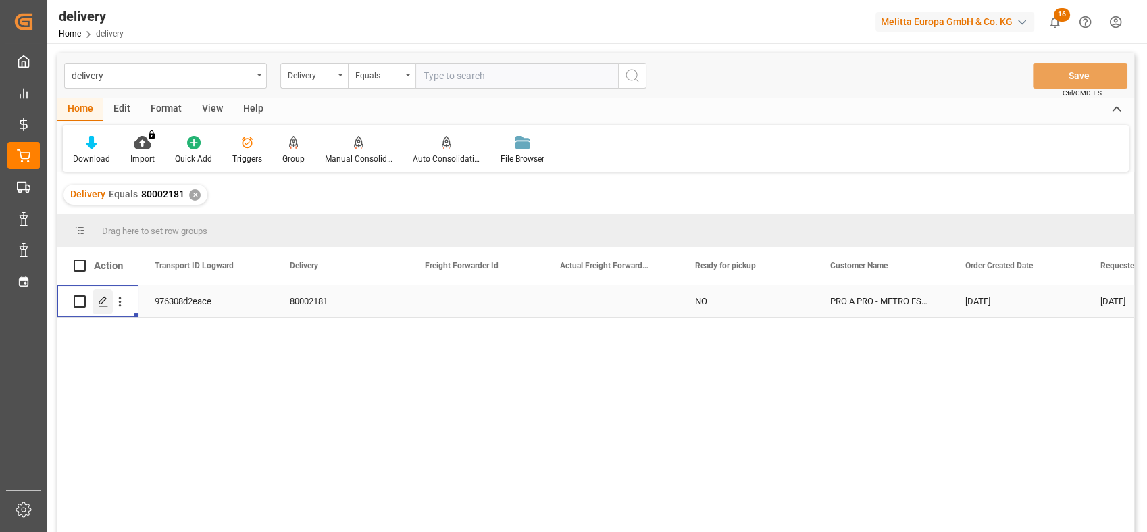
click at [106, 302] on icon "Press SPACE to select this row." at bounding box center [103, 301] width 11 height 11
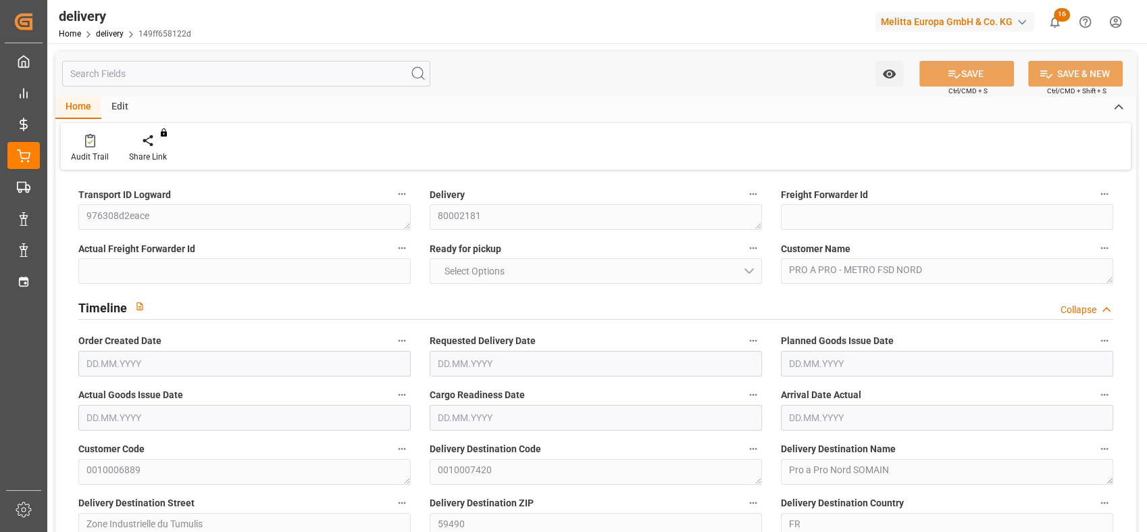
type input "2"
type input "604.652"
type input "793.662"
type input "2260.136"
type input "64"
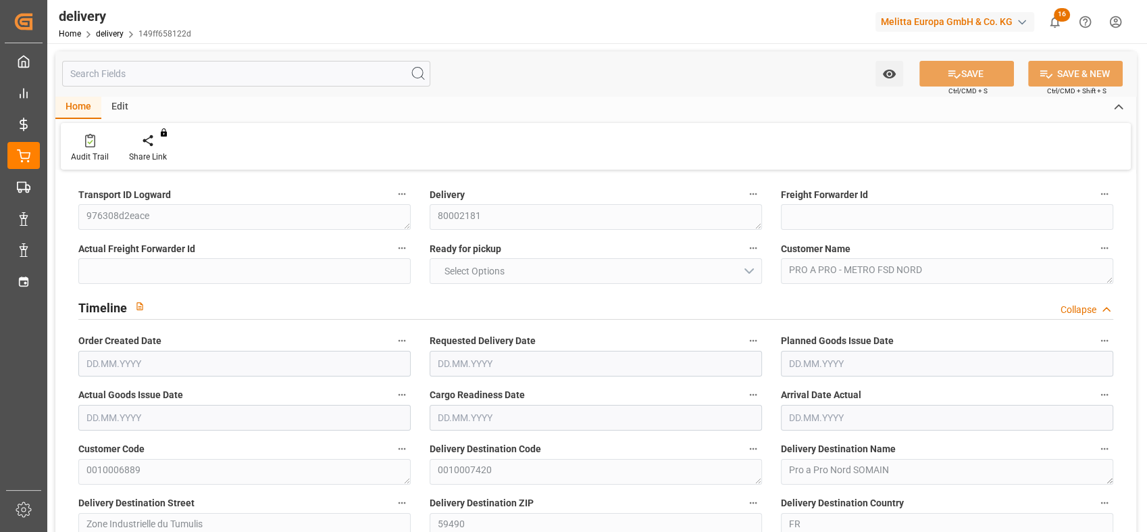
type input "3"
type input "2"
type input "3"
type input "2"
type input "0"
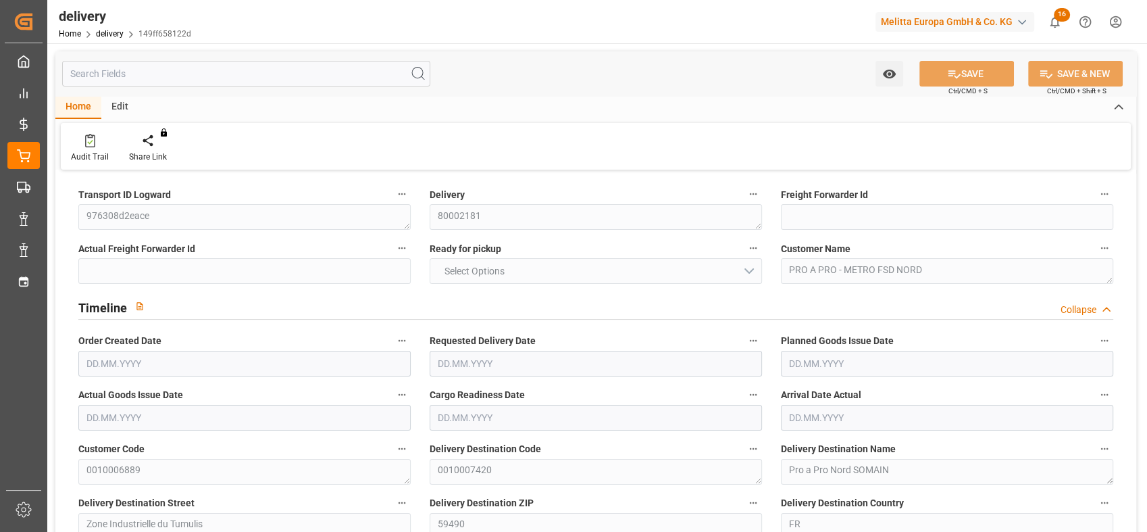
type input "0"
type input "-3.1339"
type input "118.26"
type input "115.1261"
type input "4.9"
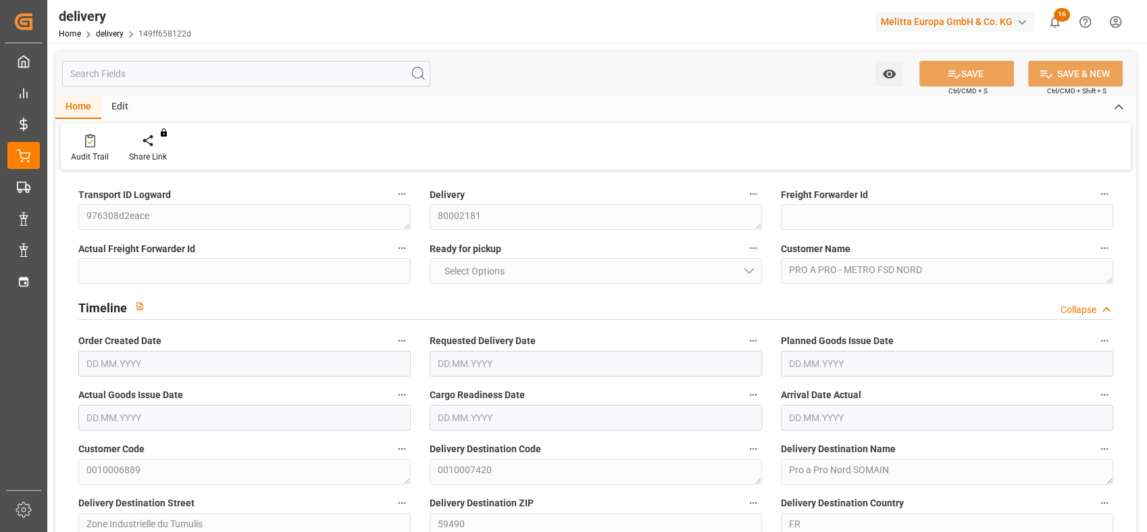
type input "23.04"
type input "1.5"
type input "1.3"
type input "0"
type input "4.5"
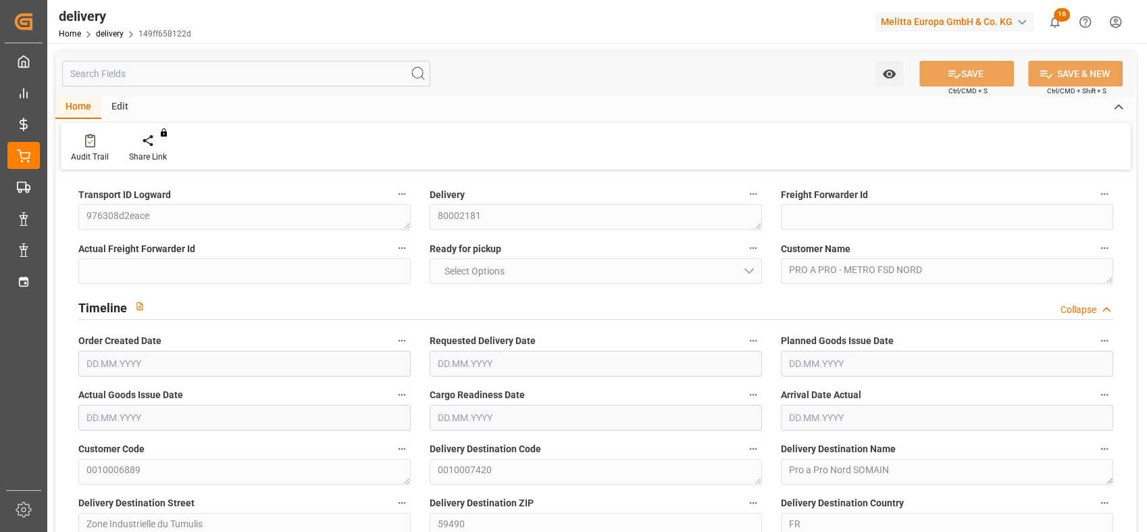
type input "719.882"
type input "2"
type input "101"
type input "0"
type input "[DATE]"
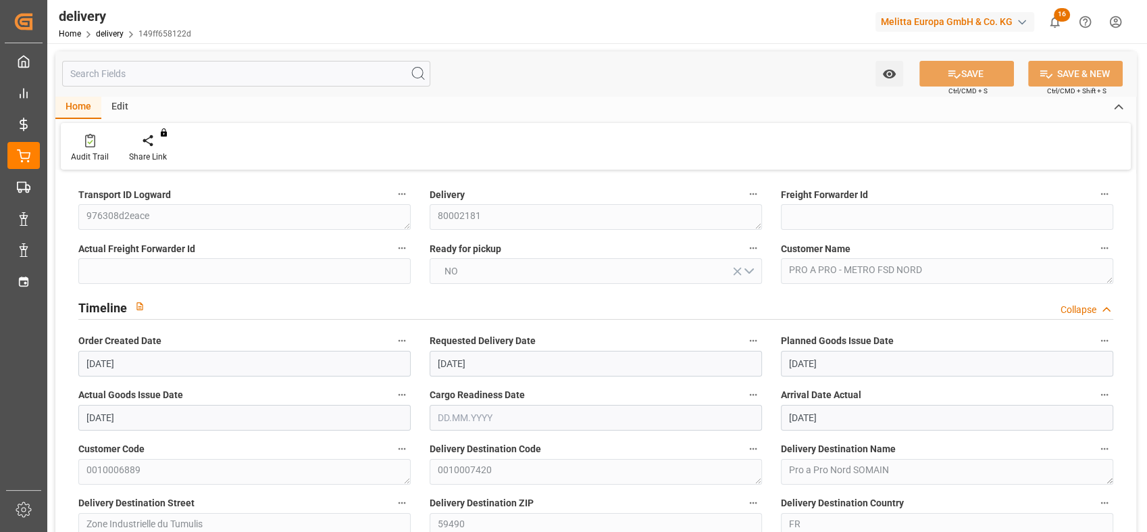
type input "[DATE]"
type input "08.08.2025 01:00"
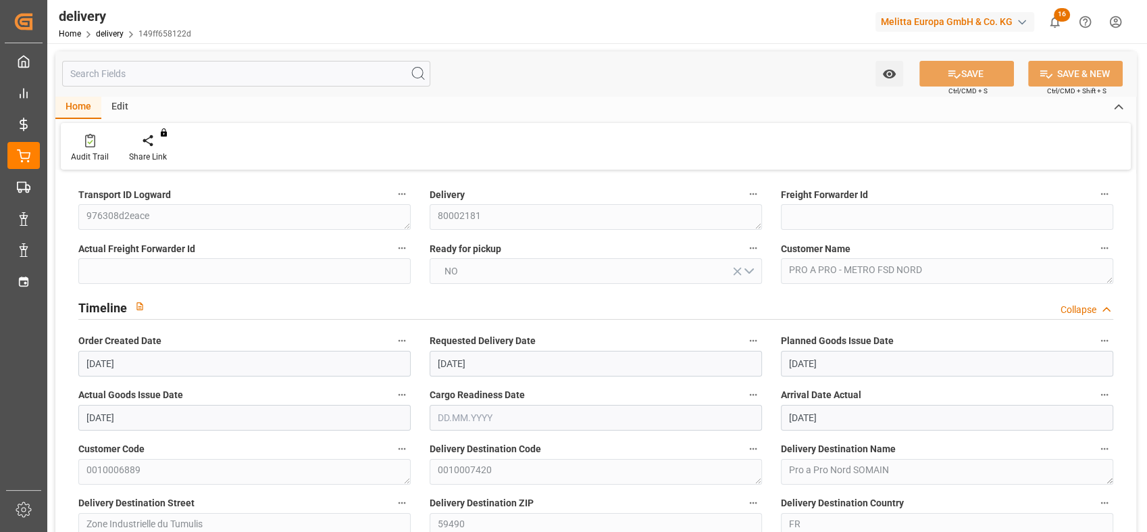
click at [680, 327] on div "Requested Delivery Date 20.08.2025" at bounding box center [595, 354] width 351 height 54
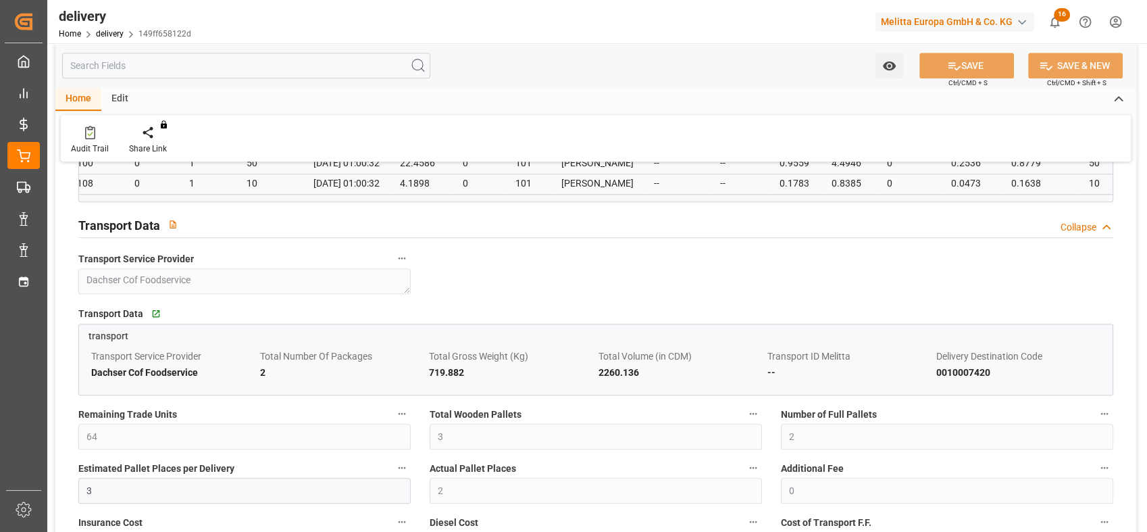
scroll to position [899, 0]
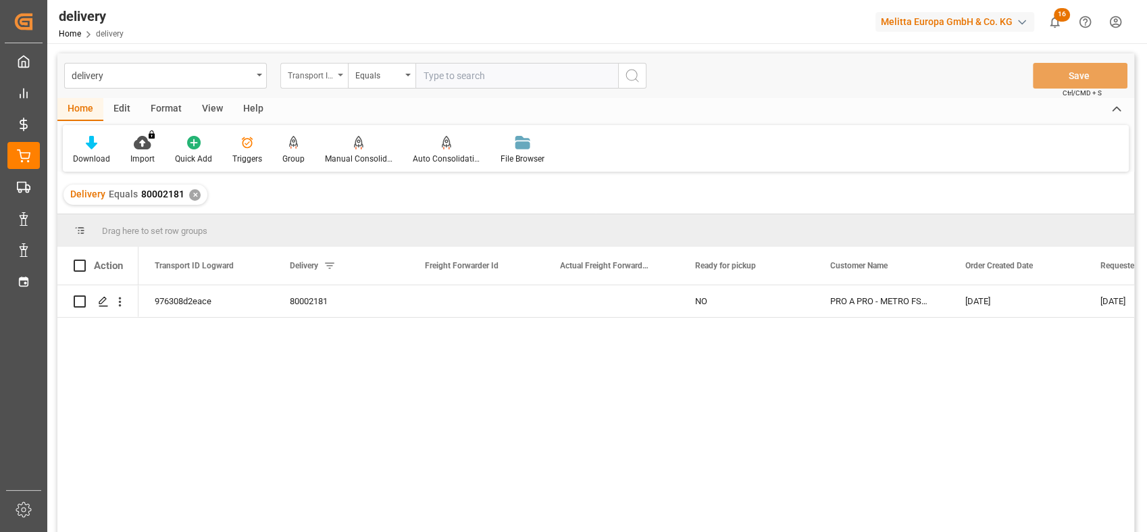
click at [332, 66] on div "Transport ID Logward" at bounding box center [311, 74] width 46 height 16
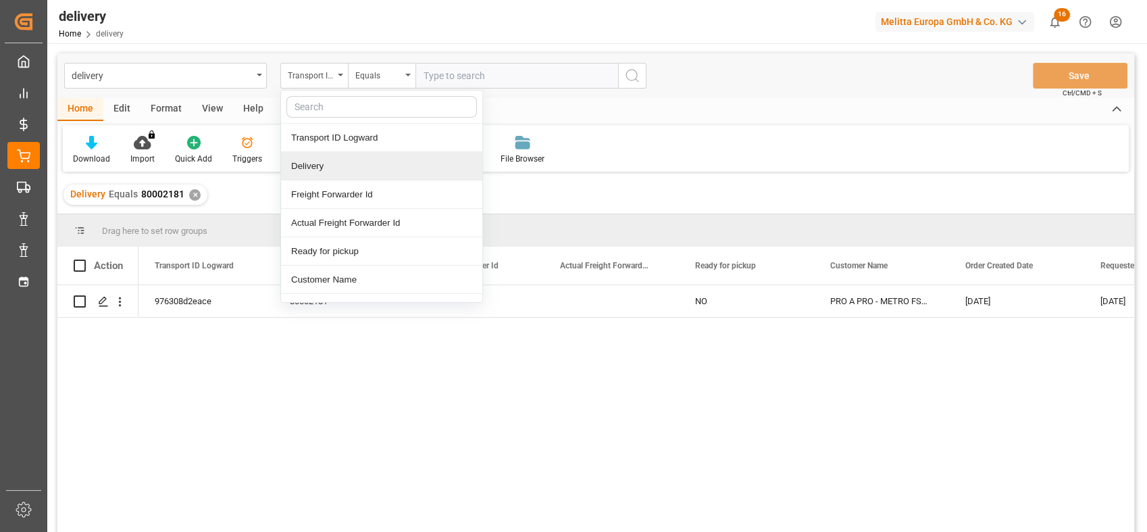
click at [307, 171] on div "Delivery" at bounding box center [381, 166] width 201 height 28
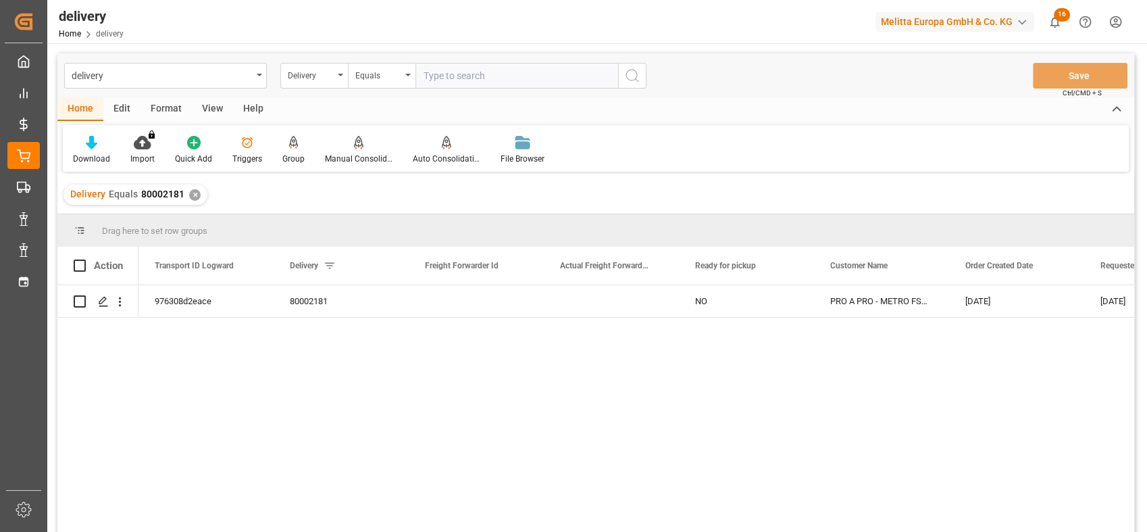
click at [484, 73] on input "text" at bounding box center [516, 76] width 203 height 26
paste input "80001856"
type input "80001856"
click at [632, 76] on icon "search button" at bounding box center [632, 76] width 16 height 16
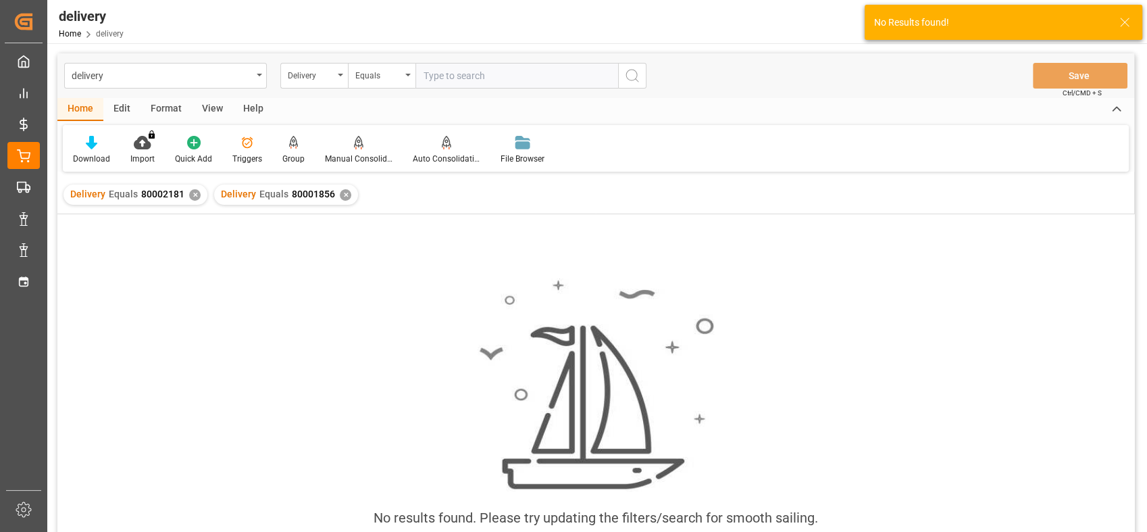
click at [191, 196] on div "✕" at bounding box center [194, 194] width 11 height 11
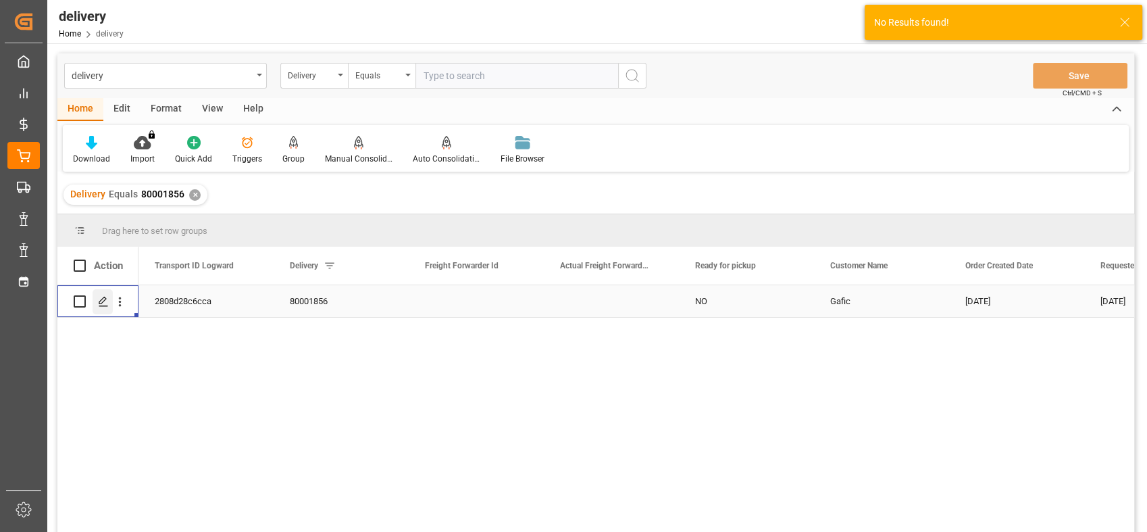
click at [99, 303] on icon "Press SPACE to select this row." at bounding box center [103, 301] width 11 height 11
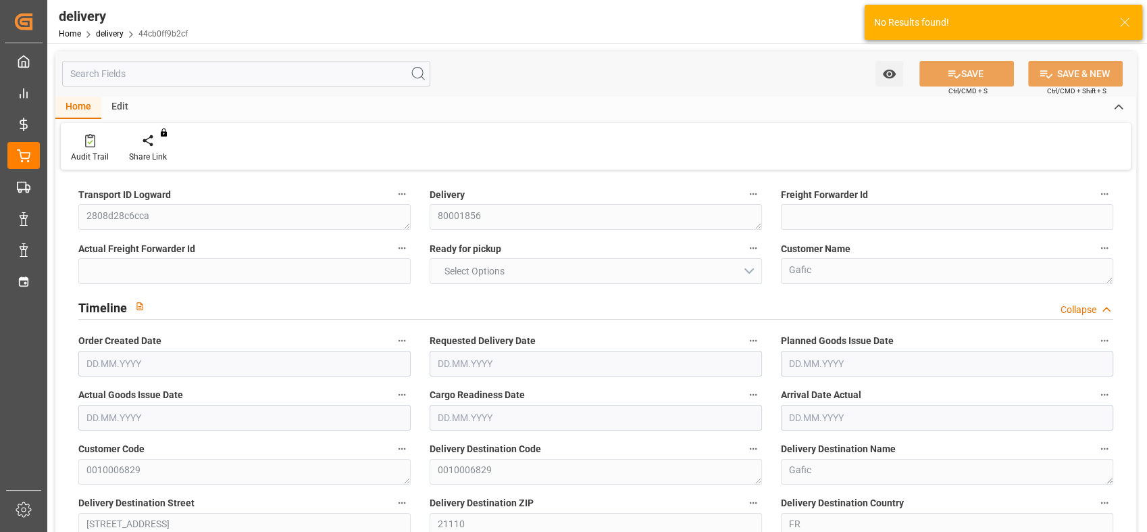
type input "3"
type input "831.256"
type input "1044.974"
type input "2988.024"
type input "92"
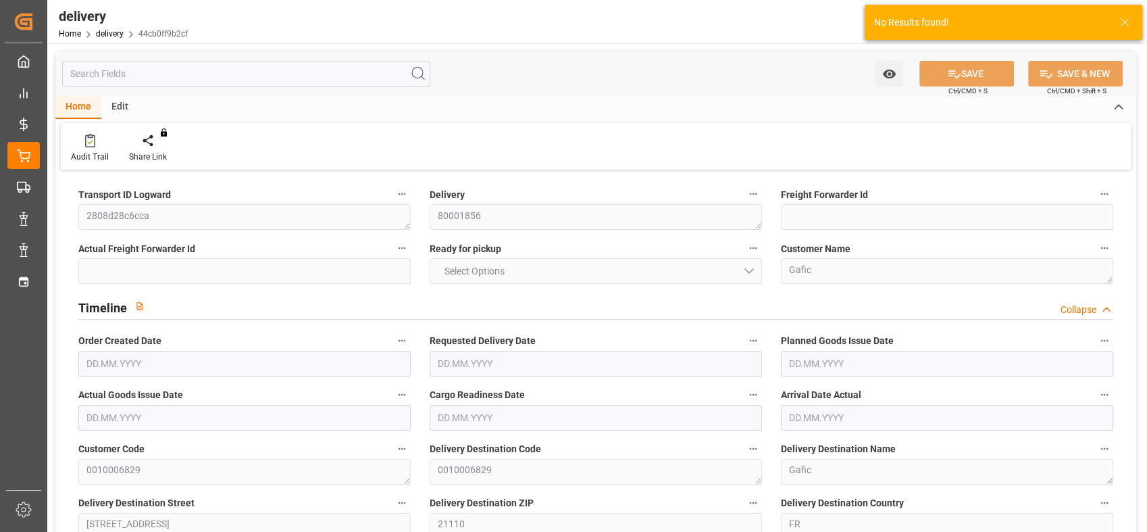
type input "4"
type input "2"
type input "4"
type input "3"
type input "0"
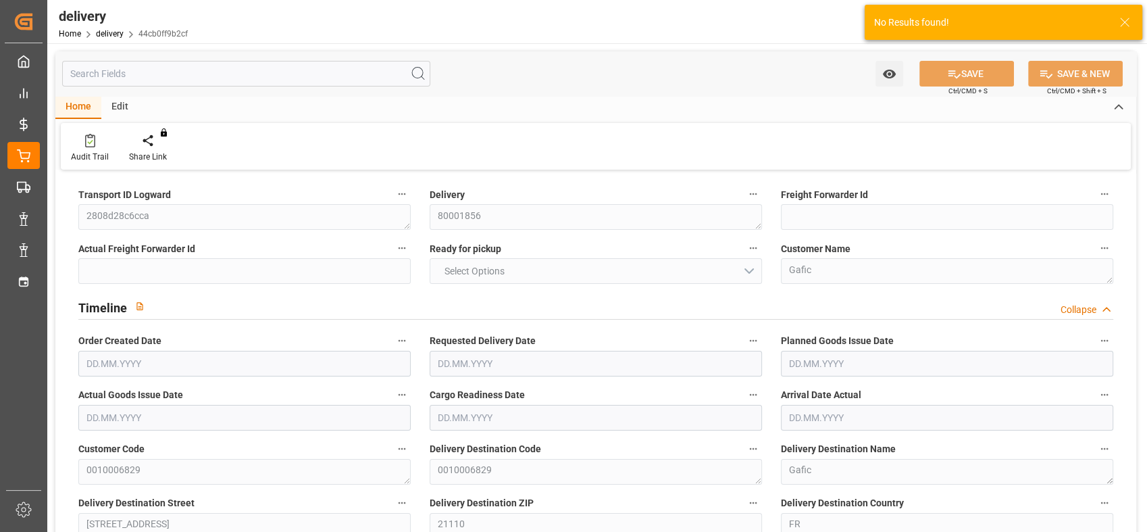
type input "0"
type input "-4.1033"
type input "154.84"
type input "150.7367"
type input "4.9"
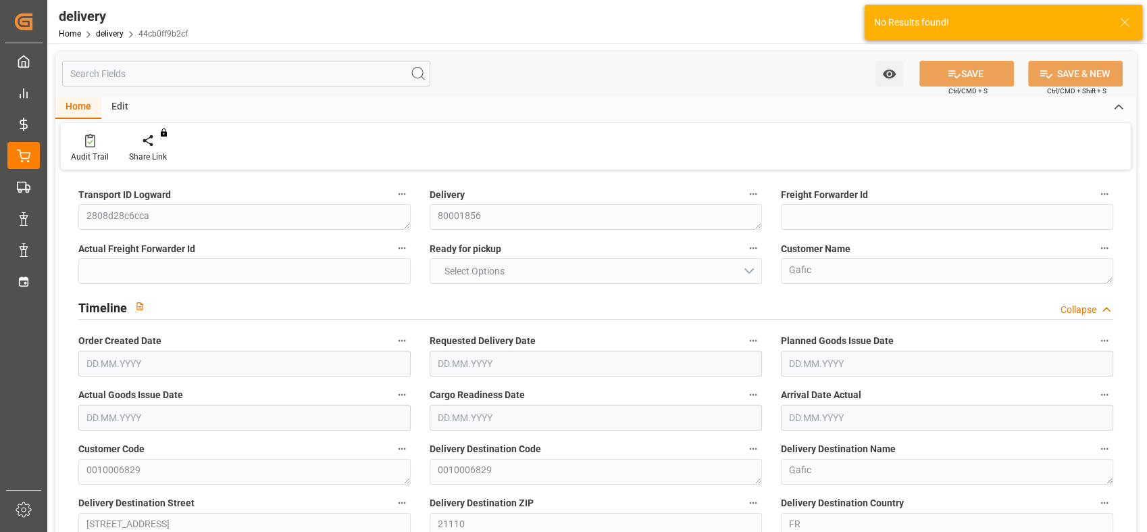
type input "33.12"
type input "1.5"
type input "1.3"
type input "0"
type input "6"
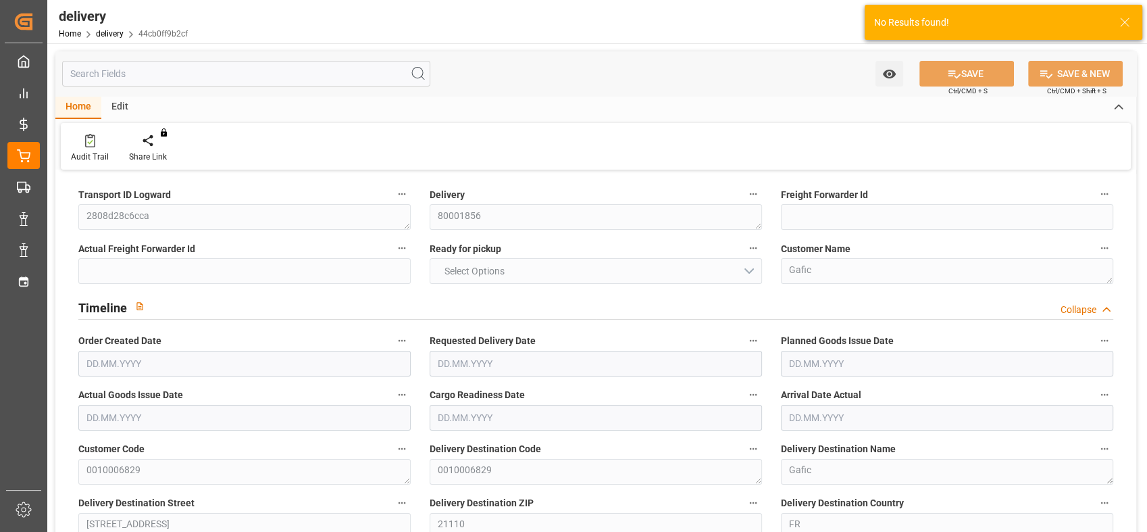
type input "946.984"
type input "3"
type input "101"
type input "0"
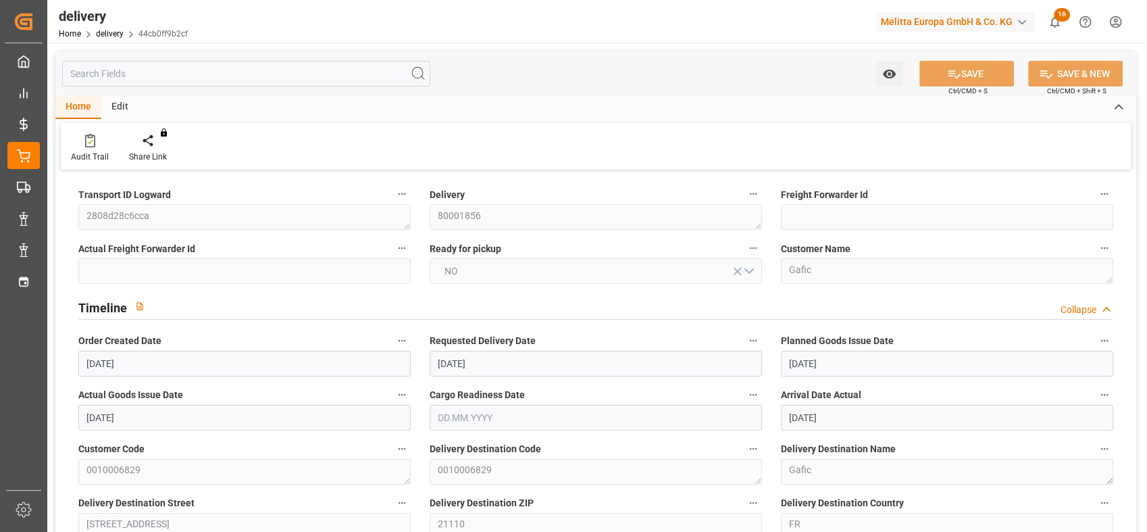
type input "[DATE]"
type input "11.08.2025"
type input "[DATE]"
type input "06.08.2025"
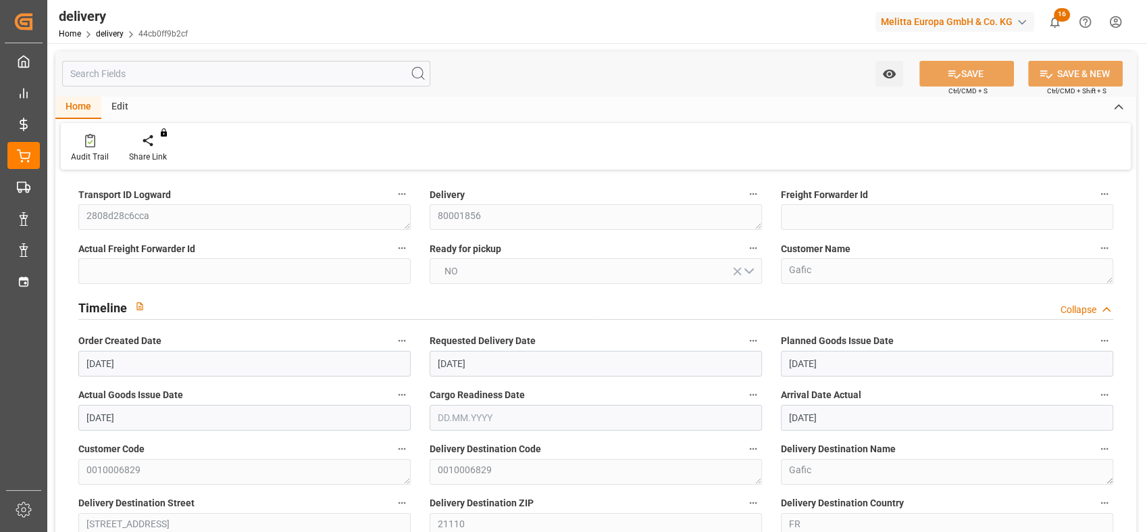
type input "29.07.2025 01:00"
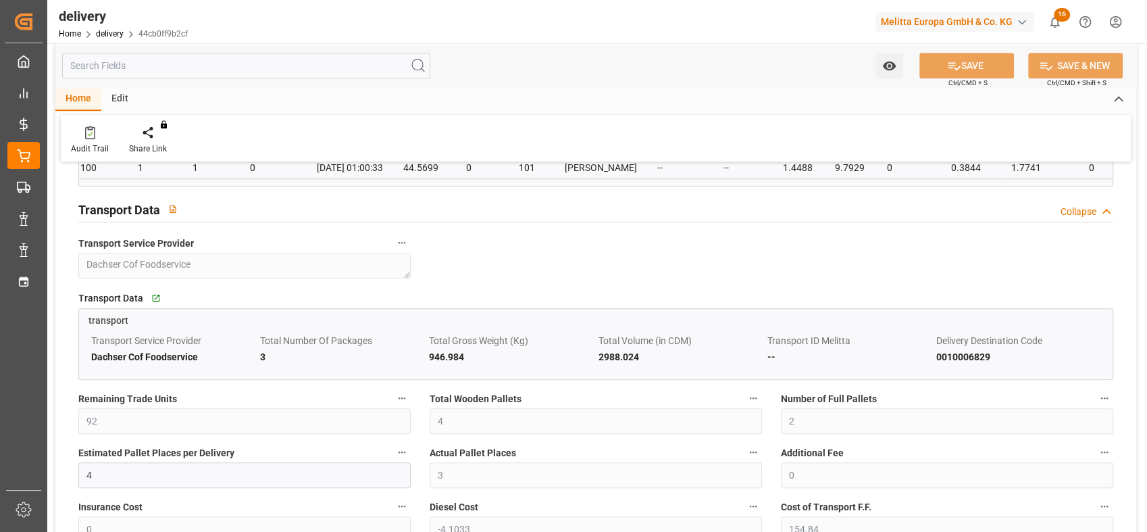
scroll to position [946, 0]
